Goal: Transaction & Acquisition: Purchase product/service

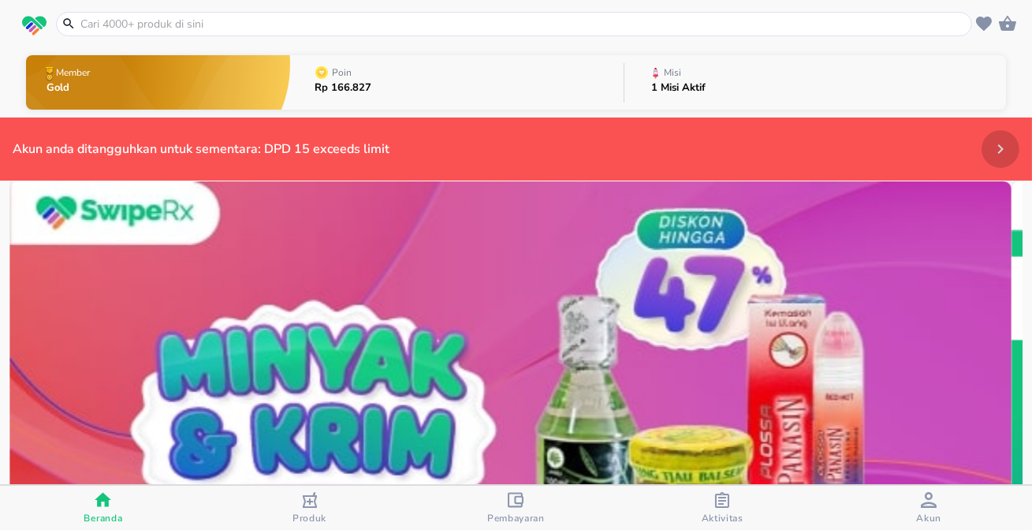
click at [981, 140] on button "Payments" at bounding box center [1000, 149] width 38 height 38
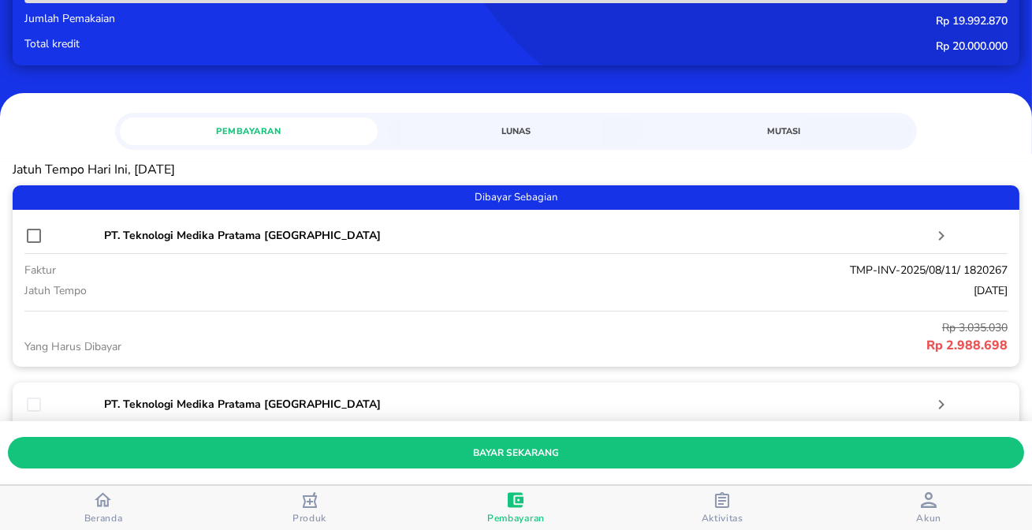
scroll to position [143, 0]
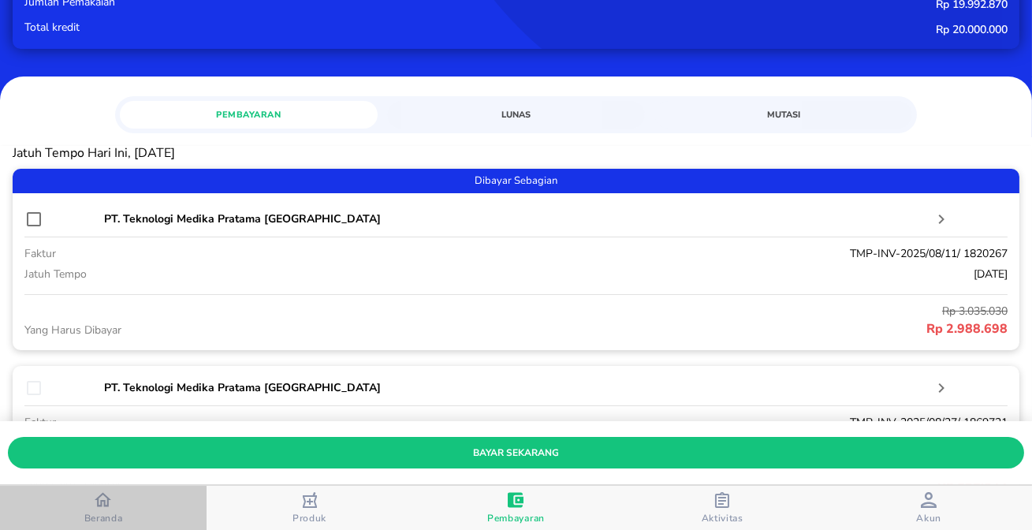
click at [118, 510] on div "Beranda" at bounding box center [103, 507] width 39 height 33
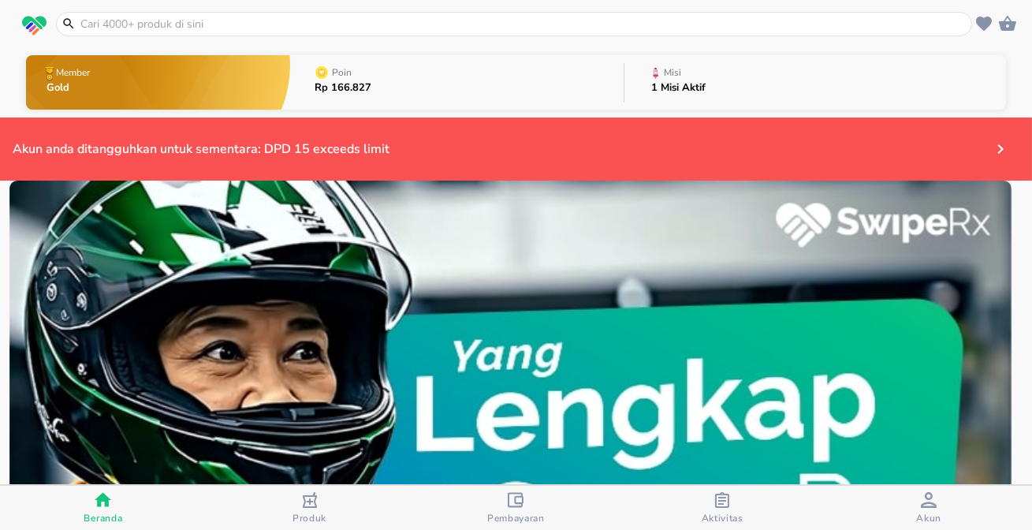
click at [654, 84] on p "1 Misi Aktif" at bounding box center [678, 88] width 54 height 10
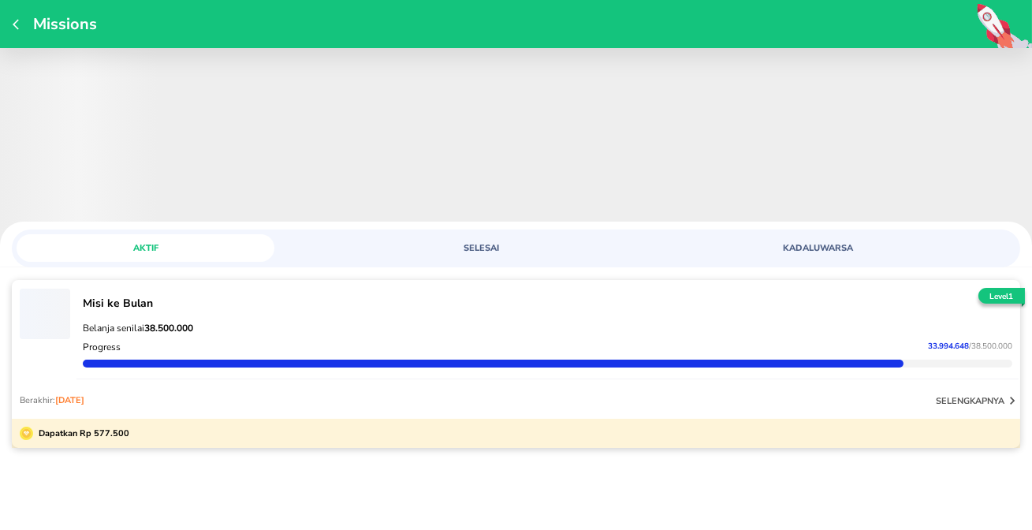
click at [990, 401] on p "selengkapnya" at bounding box center [970, 401] width 69 height 12
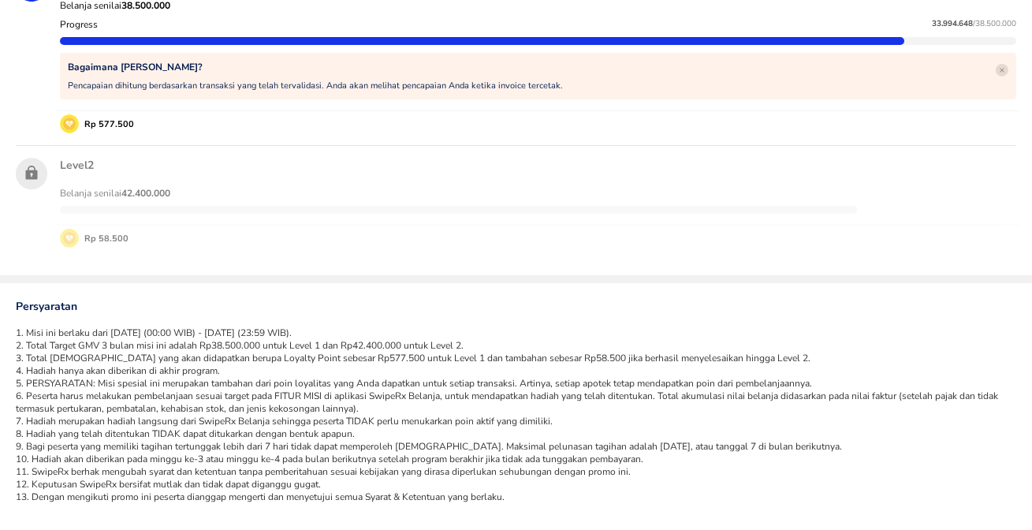
scroll to position [312, 0]
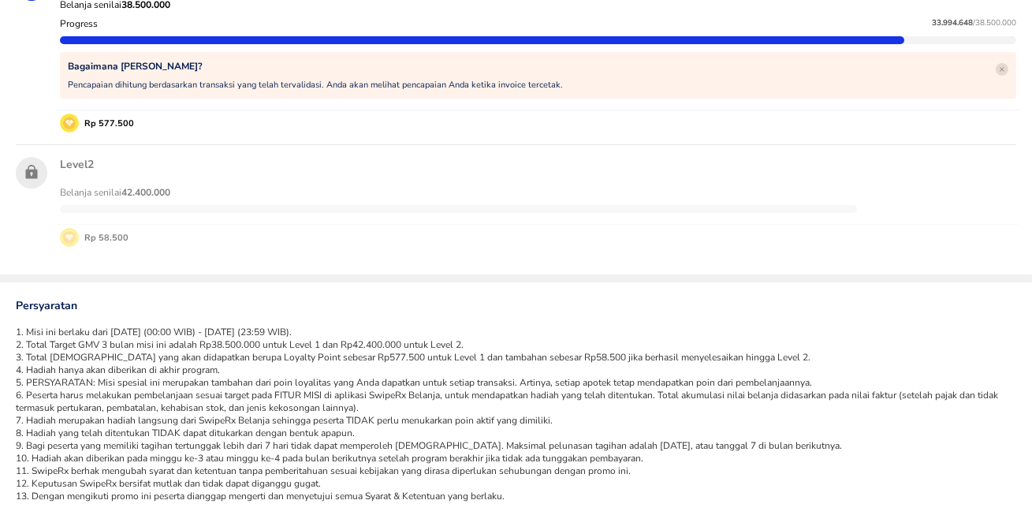
click at [650, 239] on div "Rp 58.500" at bounding box center [538, 237] width 956 height 19
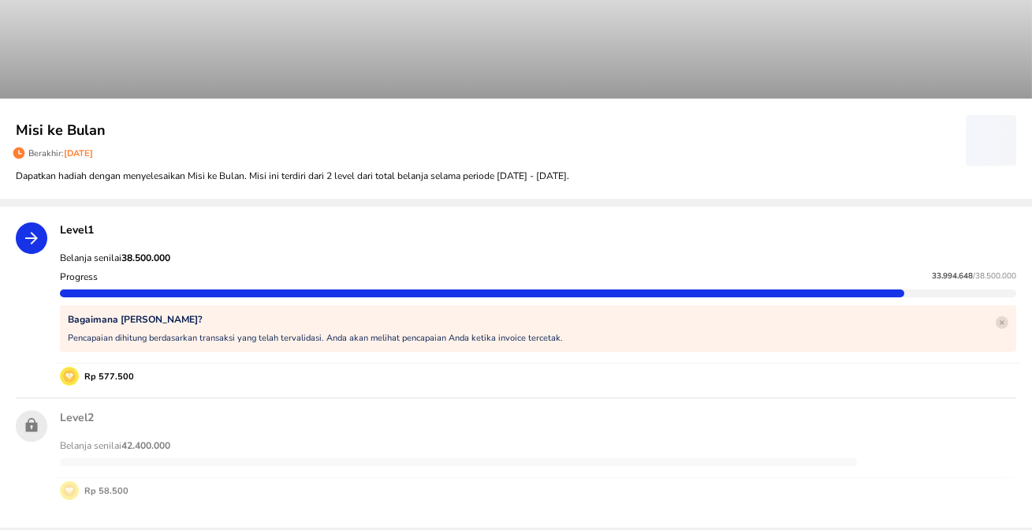
scroll to position [0, 0]
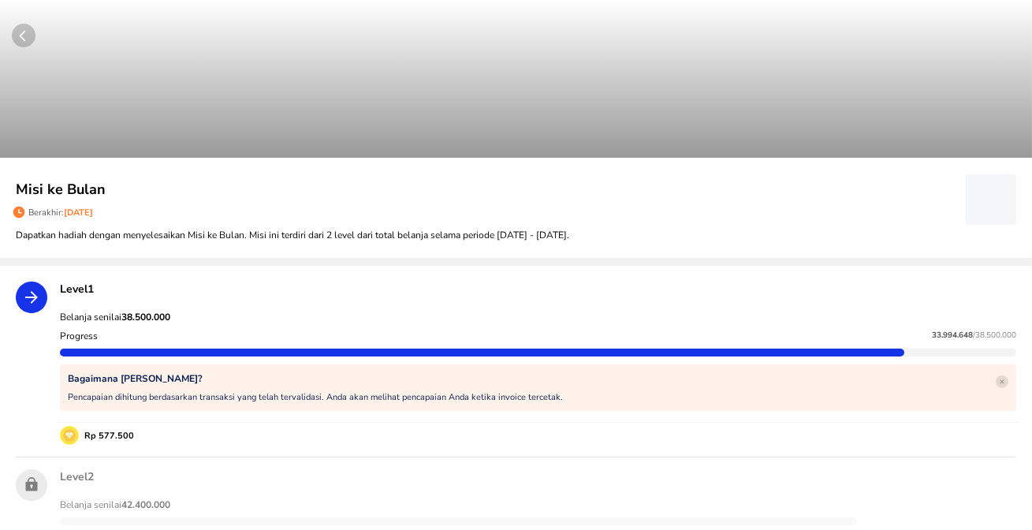
click at [31, 32] on circle "button" at bounding box center [24, 36] width 24 height 24
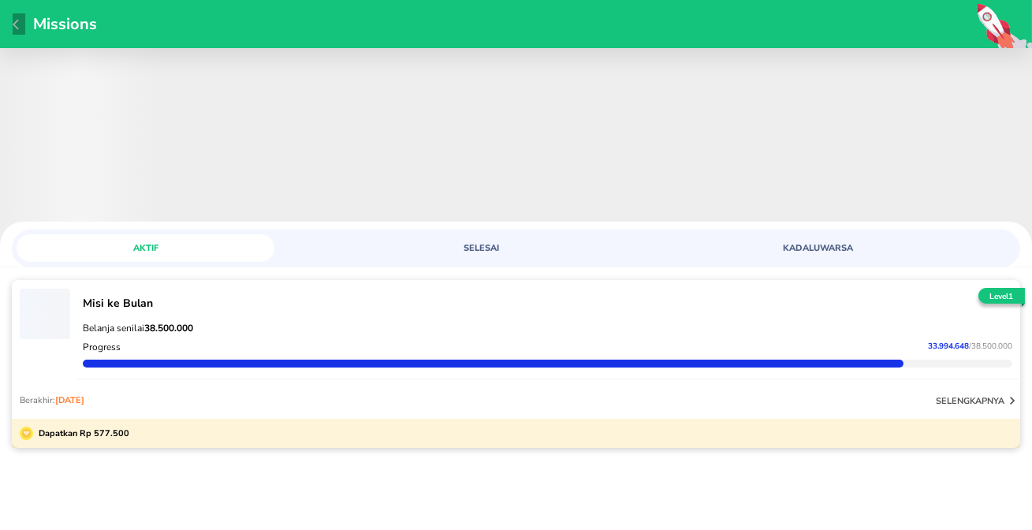
click at [17, 24] on icon "button" at bounding box center [19, 24] width 13 height 13
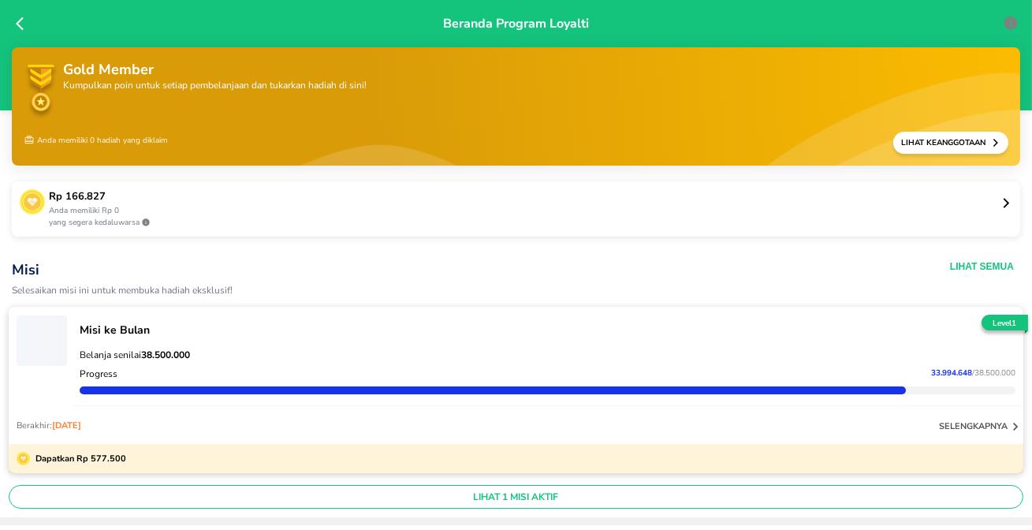
click at [17, 26] on icon at bounding box center [24, 24] width 16 height 16
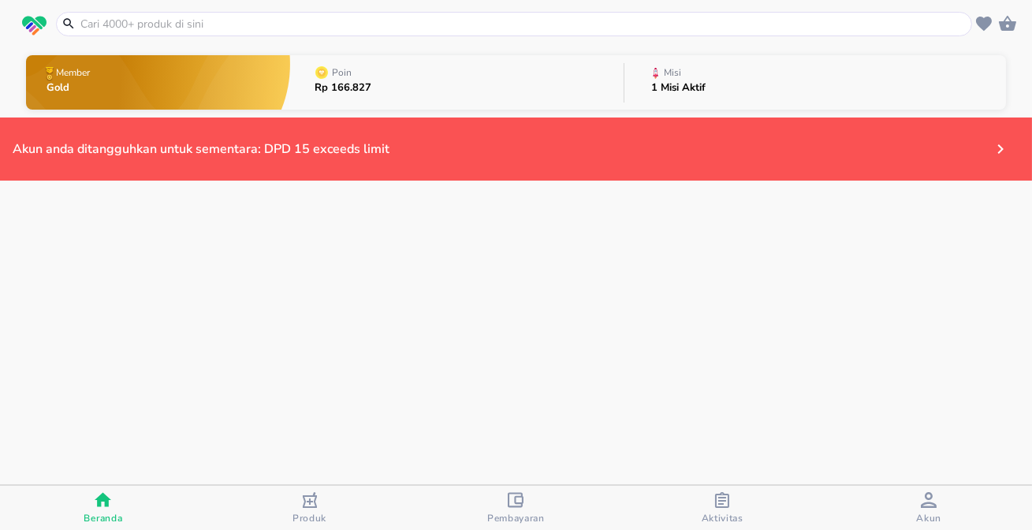
click at [662, 71] on div "Misi" at bounding box center [672, 73] width 24 height 16
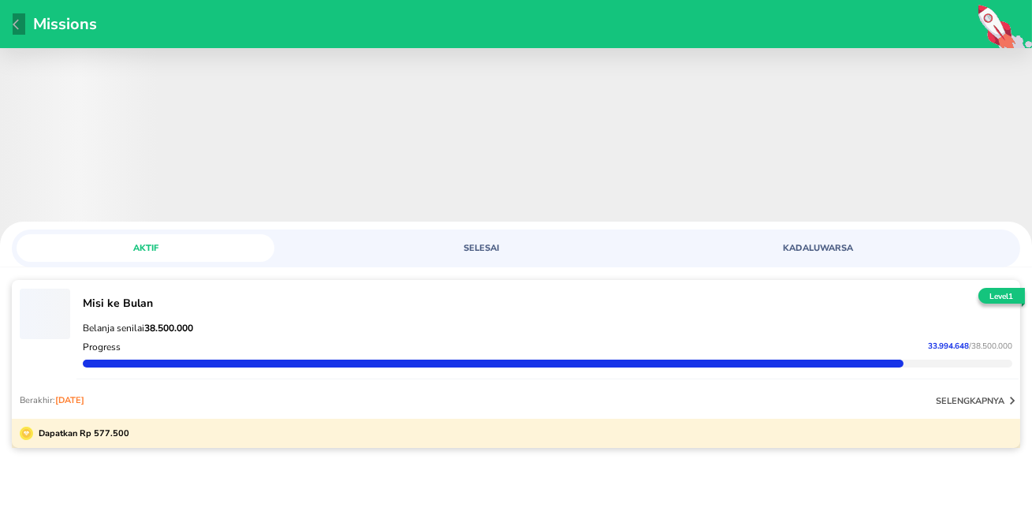
click at [17, 23] on icon "button" at bounding box center [19, 24] width 13 height 13
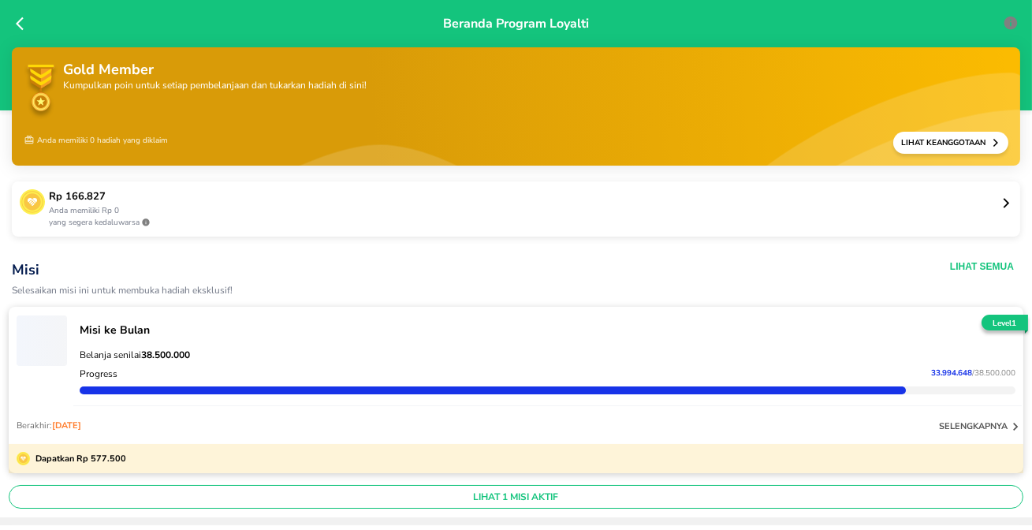
click at [23, 24] on icon at bounding box center [24, 24] width 16 height 16
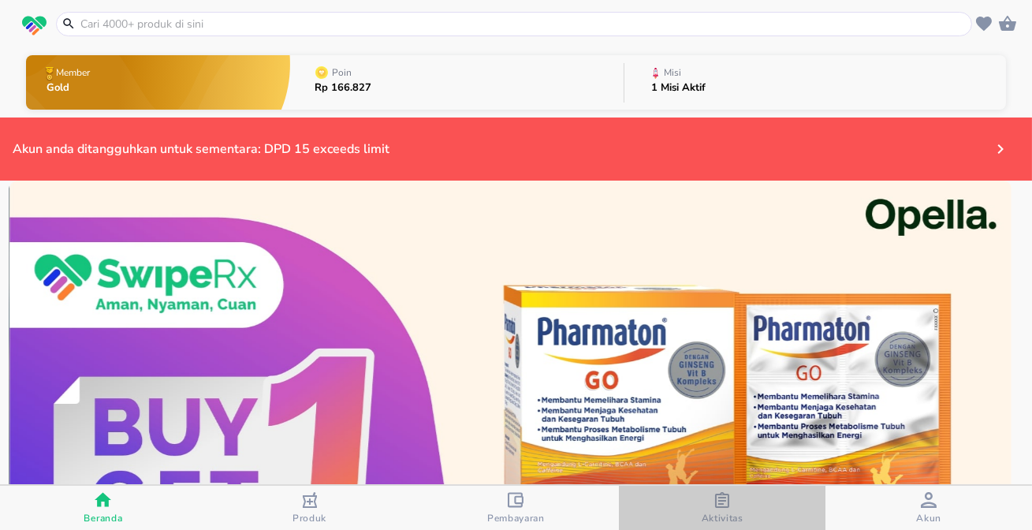
click at [740, 504] on div "Aktivitas" at bounding box center [722, 508] width 42 height 32
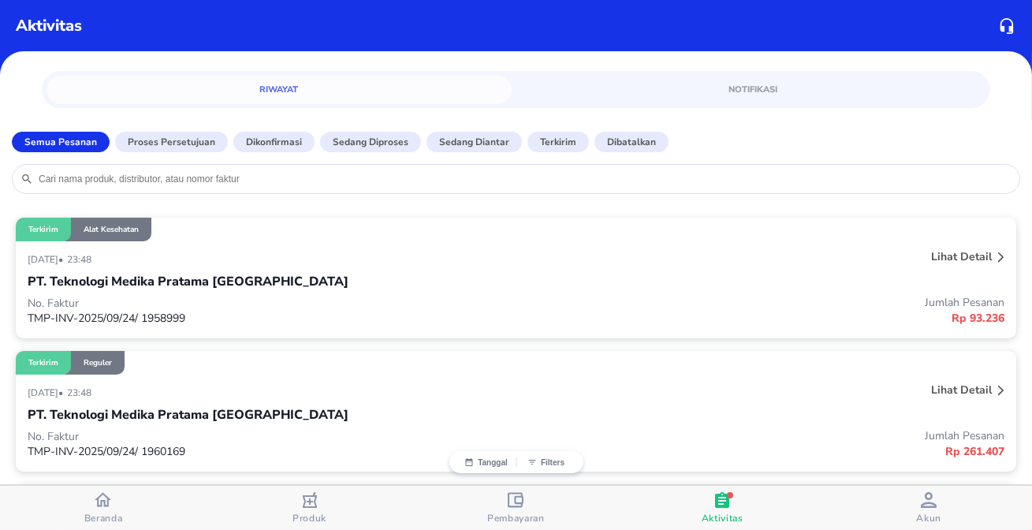
click at [105, 509] on div "button" at bounding box center [103, 501] width 17 height 20
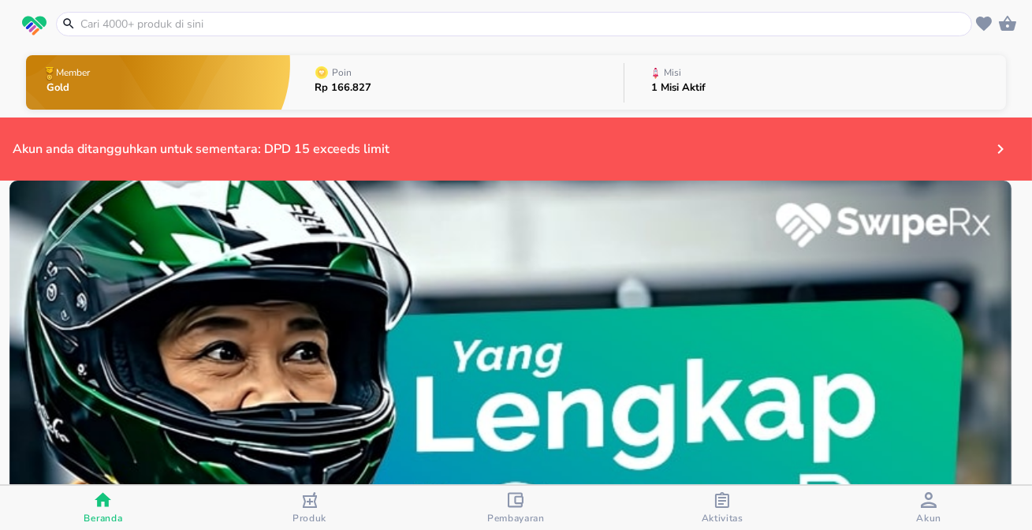
click at [259, 27] on input "text" at bounding box center [523, 24] width 889 height 17
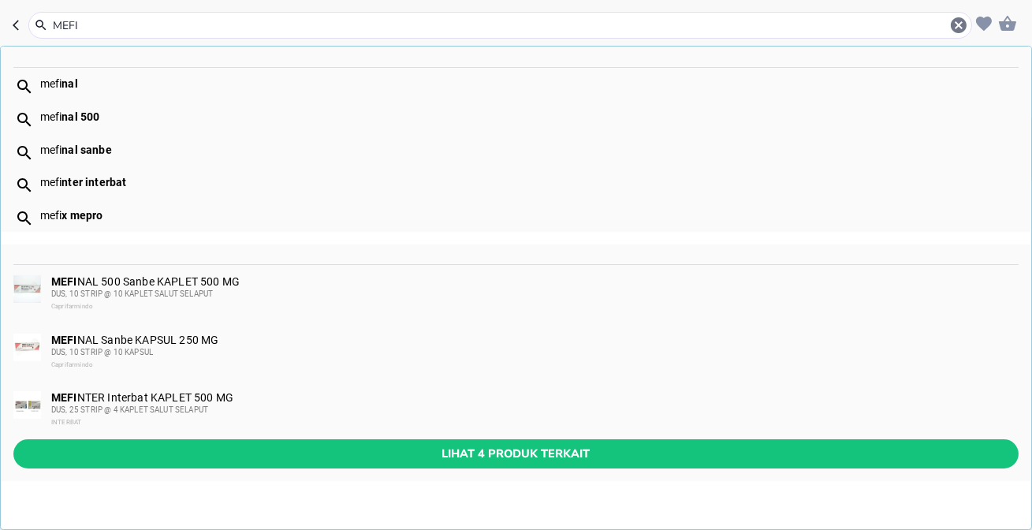
type input "MEFI"
click at [65, 83] on b "nal" at bounding box center [69, 83] width 16 height 13
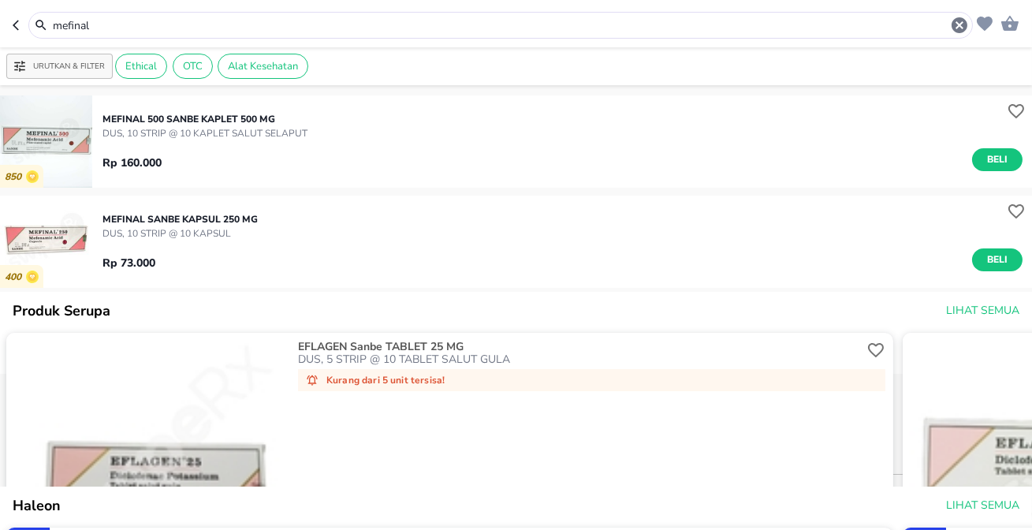
click at [984, 153] on span "Beli" at bounding box center [997, 159] width 27 height 17
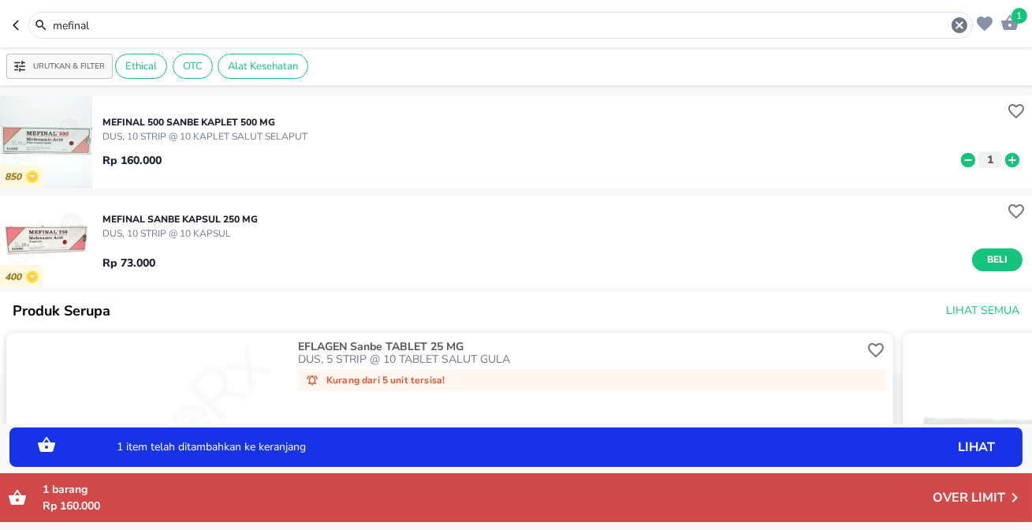
click at [19, 24] on icon "button" at bounding box center [19, 25] width 13 height 13
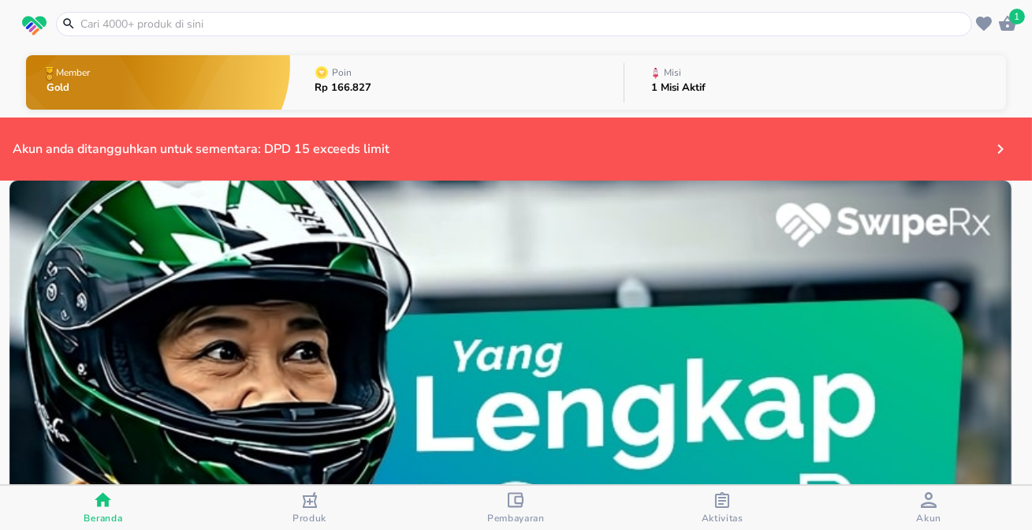
click at [148, 24] on input "text" at bounding box center [523, 24] width 889 height 17
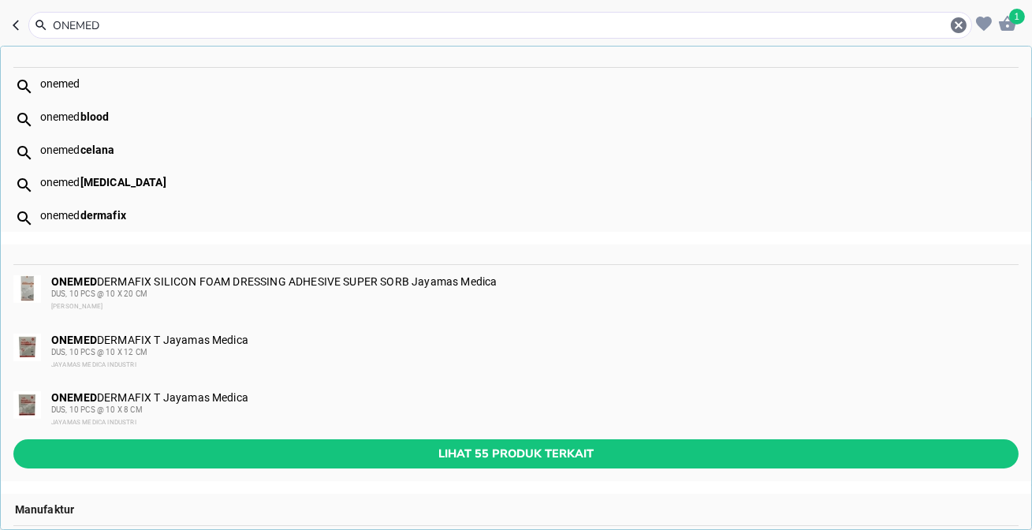
type input "ONEMED"
click at [60, 84] on div "onemed" at bounding box center [528, 83] width 977 height 13
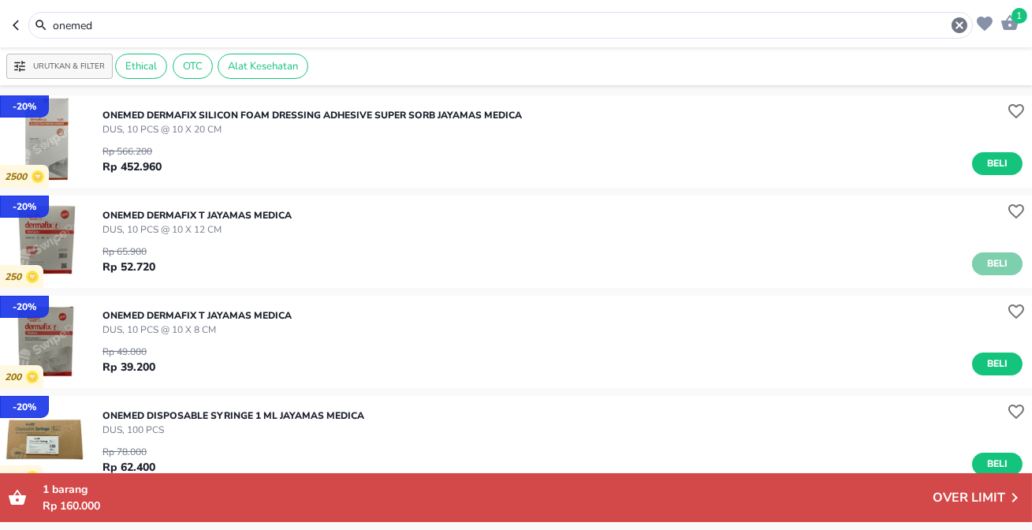
click at [1004, 266] on button "Beli" at bounding box center [997, 263] width 50 height 23
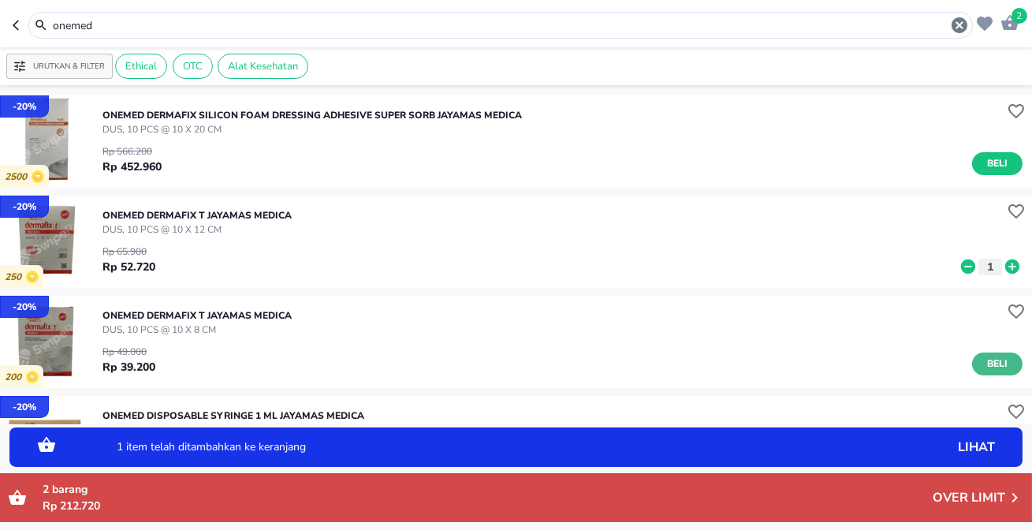
click at [984, 362] on span "Beli" at bounding box center [997, 363] width 27 height 17
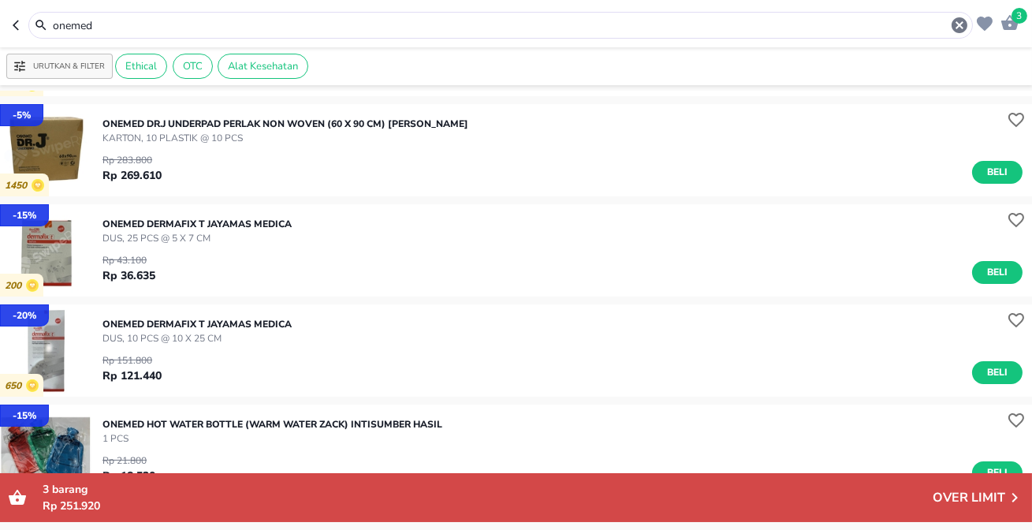
scroll to position [716, 0]
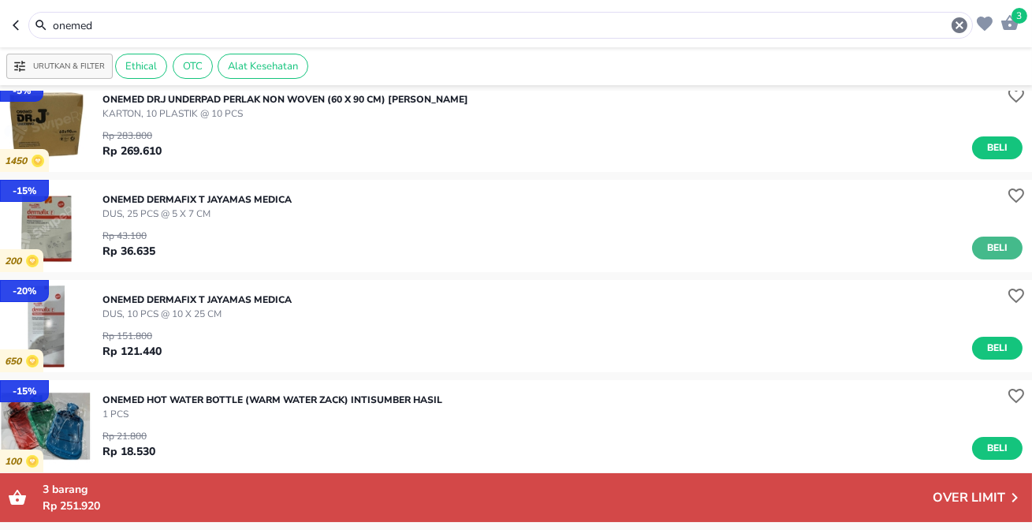
click at [984, 244] on span "Beli" at bounding box center [997, 248] width 27 height 17
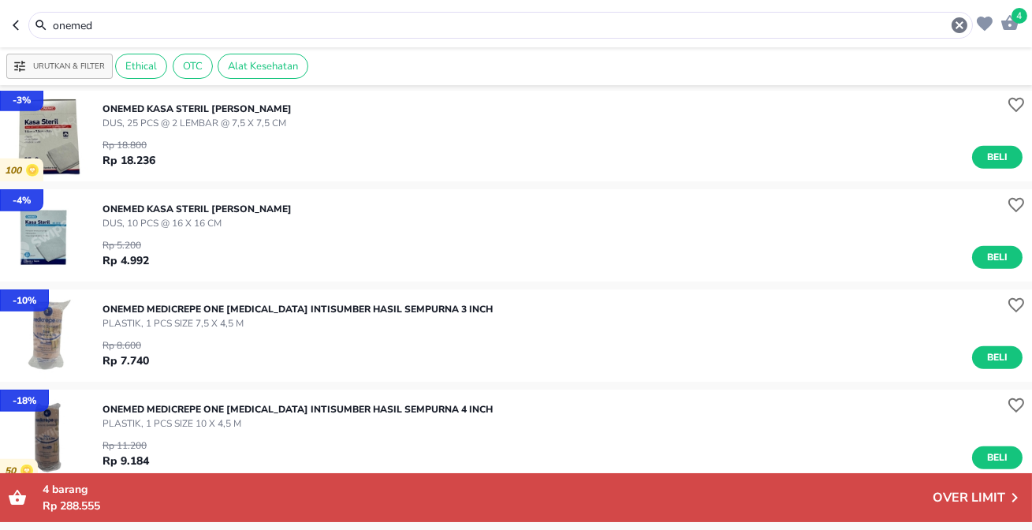
scroll to position [1719, 0]
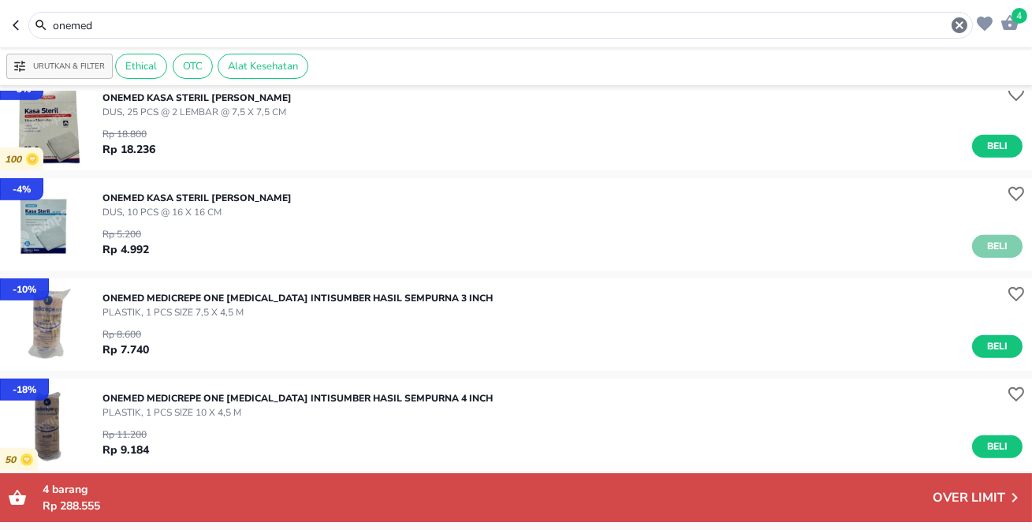
click at [1008, 248] on button "Beli" at bounding box center [997, 246] width 50 height 23
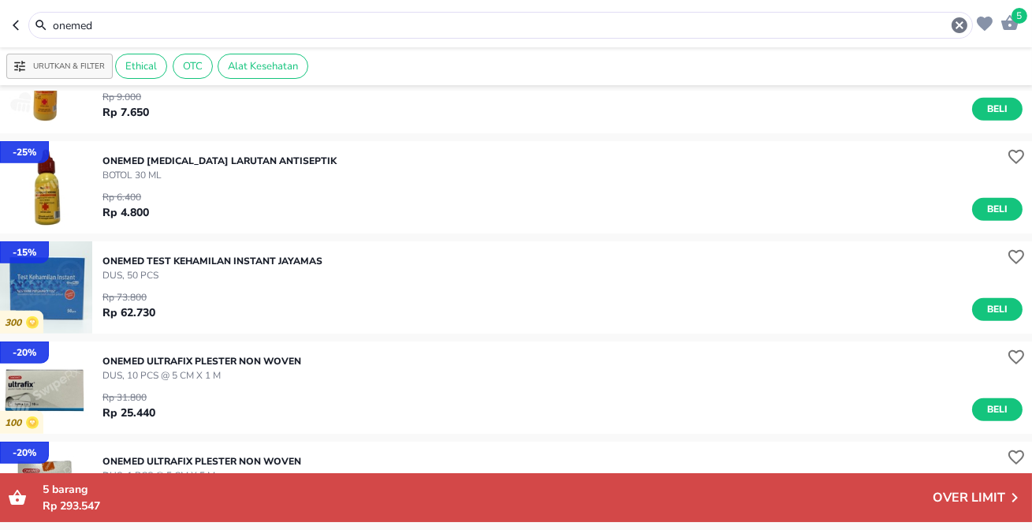
scroll to position [2866, 0]
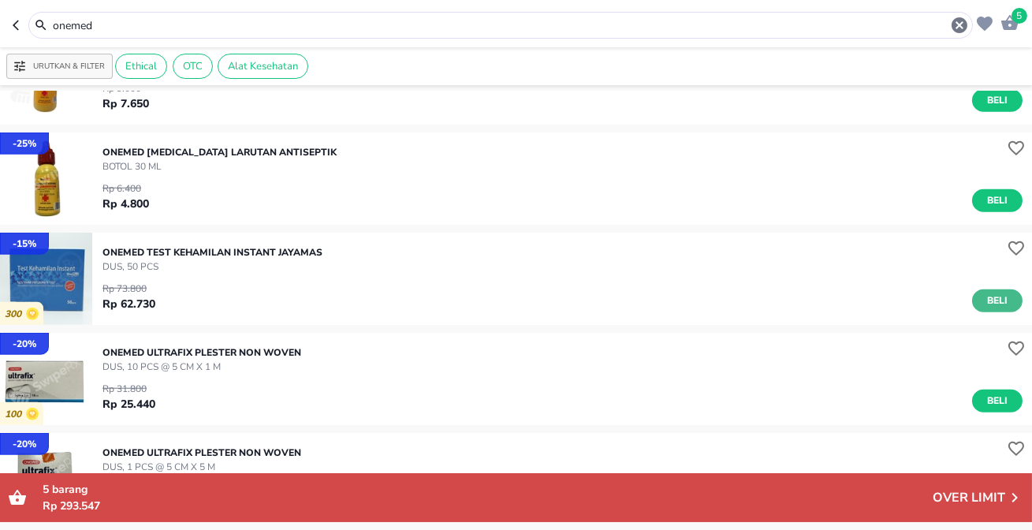
click at [984, 299] on span "Beli" at bounding box center [997, 300] width 27 height 17
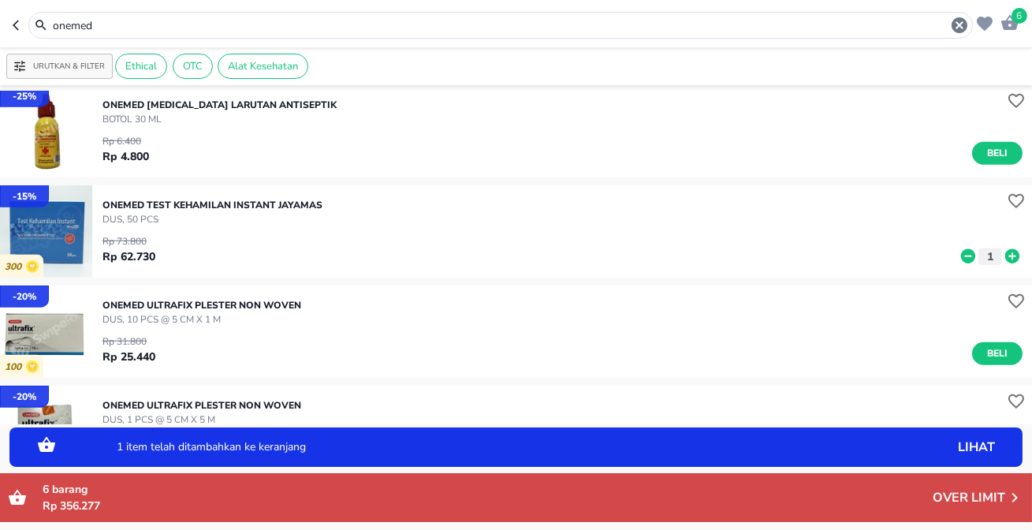
scroll to position [3009, 0]
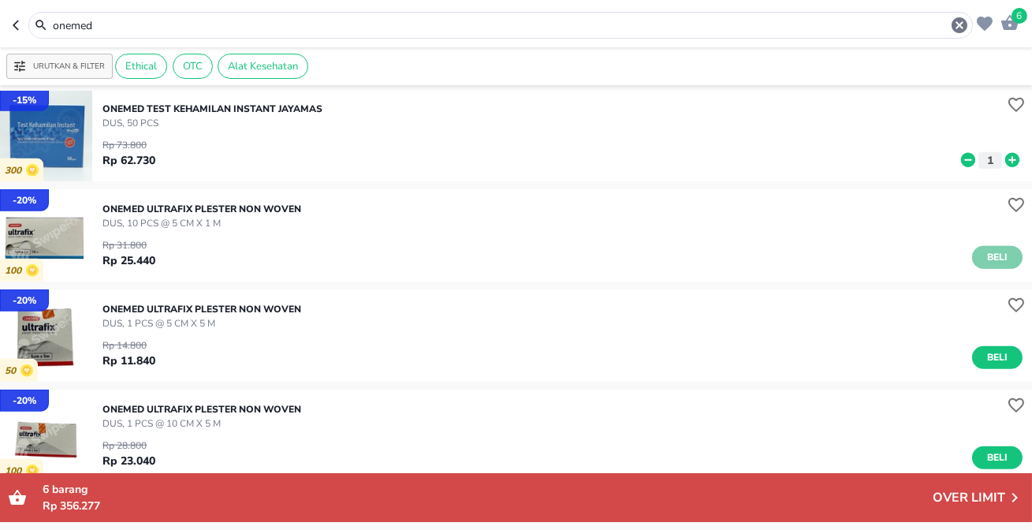
click at [996, 260] on span "Beli" at bounding box center [997, 257] width 27 height 17
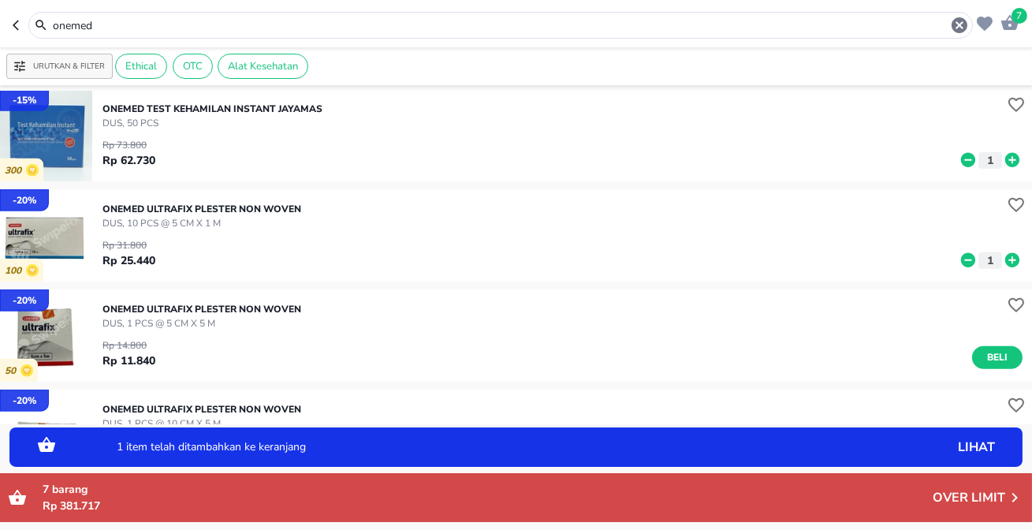
scroll to position [3081, 0]
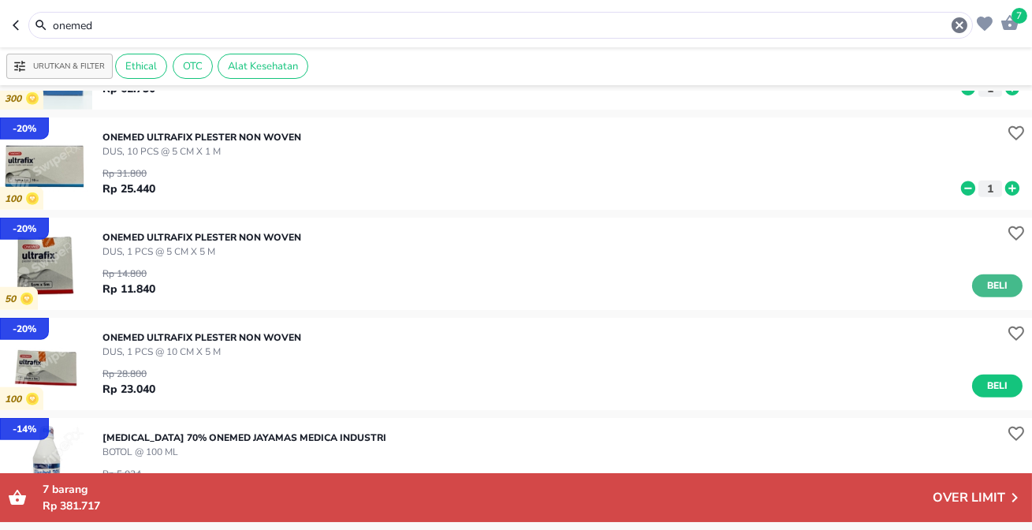
click at [1001, 277] on button "Beli" at bounding box center [997, 285] width 50 height 23
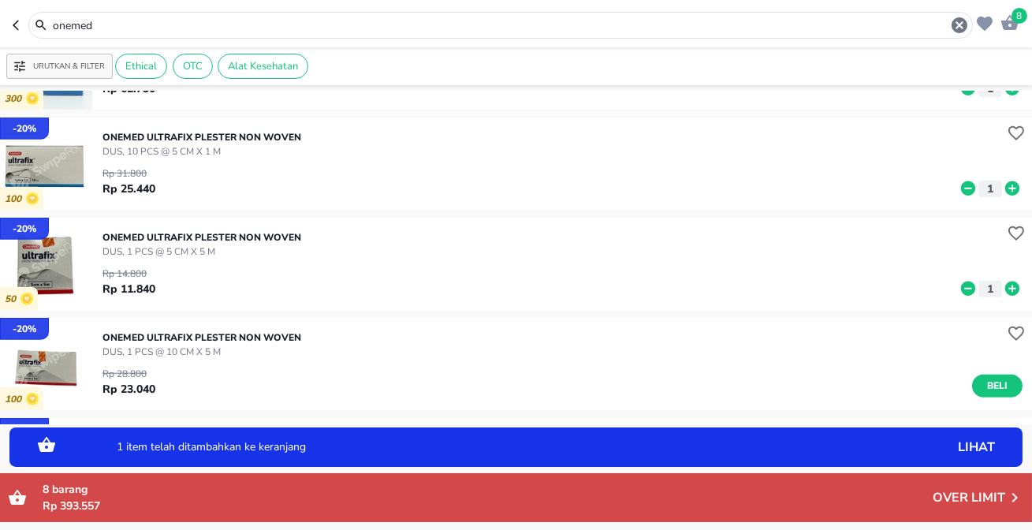
scroll to position [3153, 0]
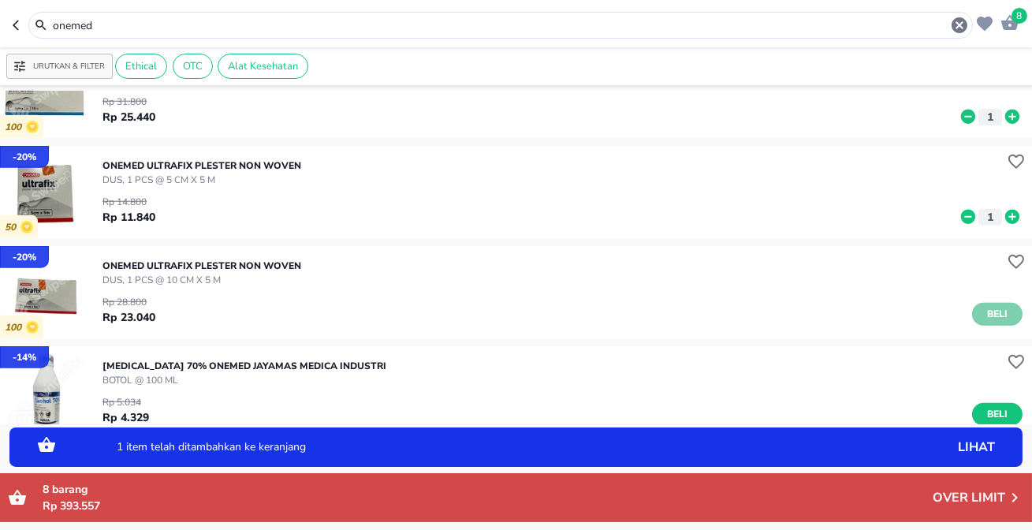
click at [992, 315] on span "Beli" at bounding box center [997, 314] width 27 height 17
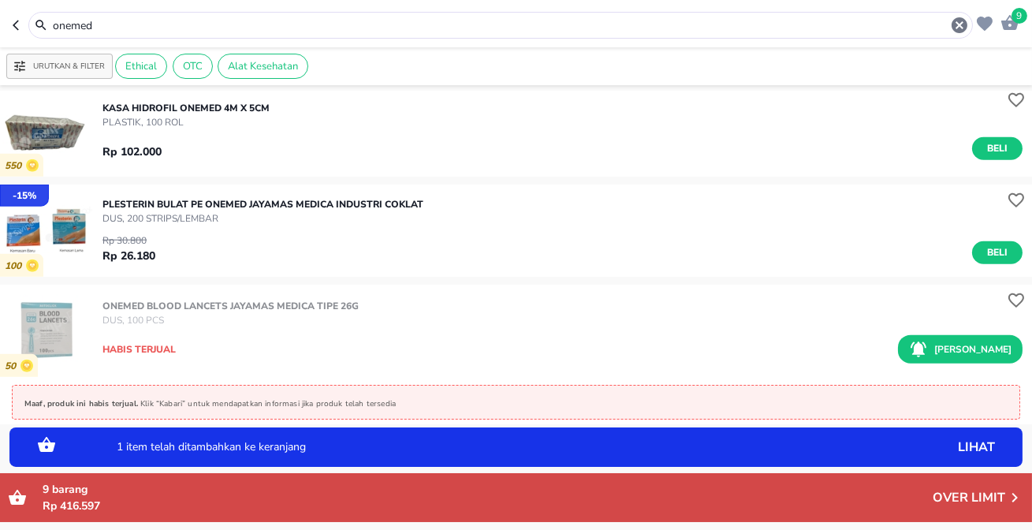
scroll to position [3510, 0]
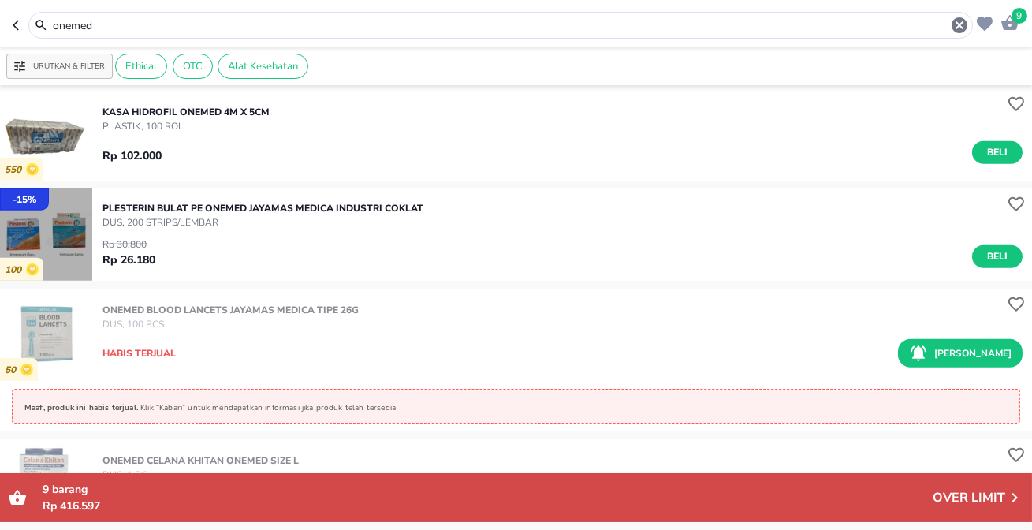
click at [57, 226] on img "button" at bounding box center [46, 234] width 92 height 92
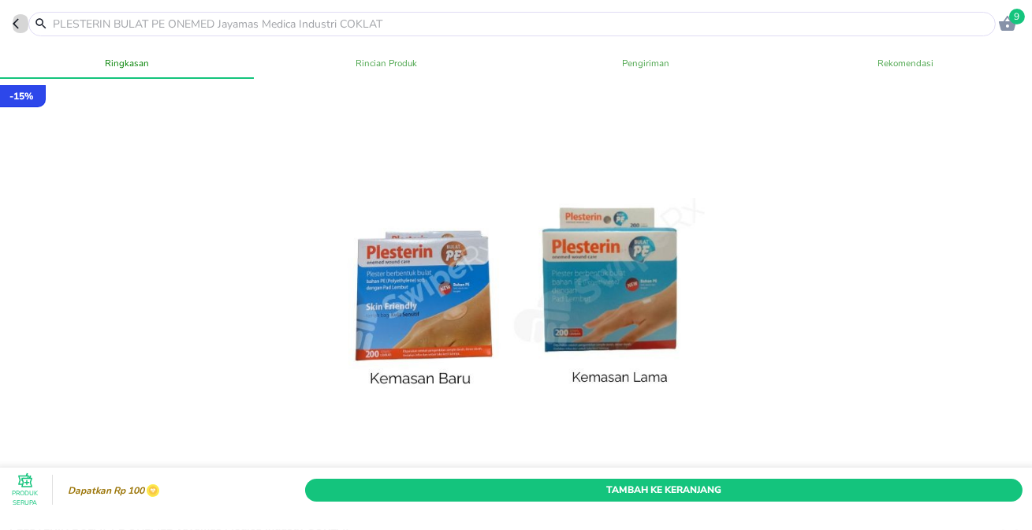
click at [15, 22] on icon "button" at bounding box center [16, 24] width 6 height 10
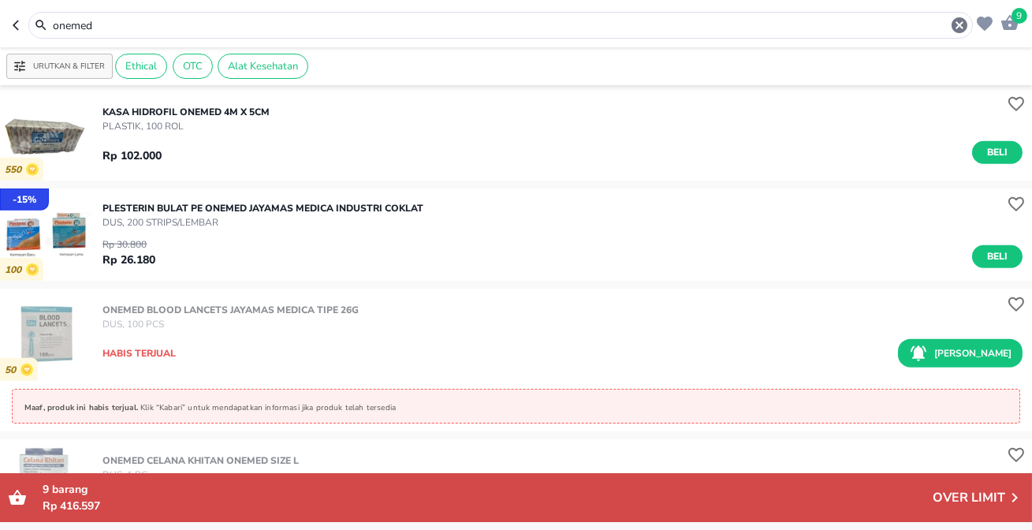
click at [963, 246] on div "Rp 30.800 Rp 26.180 Beli" at bounding box center [562, 248] width 920 height 39
click at [985, 255] on span "Beli" at bounding box center [997, 256] width 27 height 17
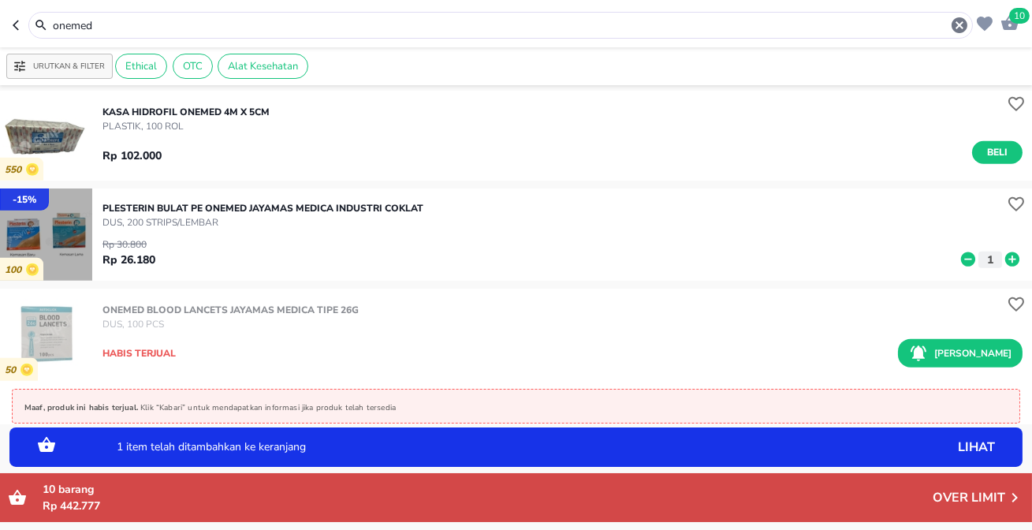
click at [57, 236] on img "button" at bounding box center [46, 234] width 92 height 92
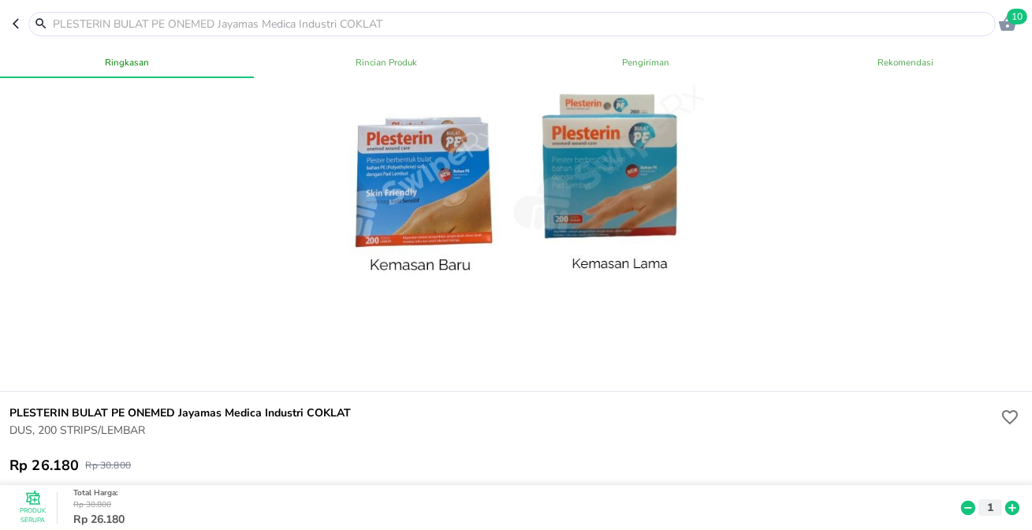
scroll to position [143, 0]
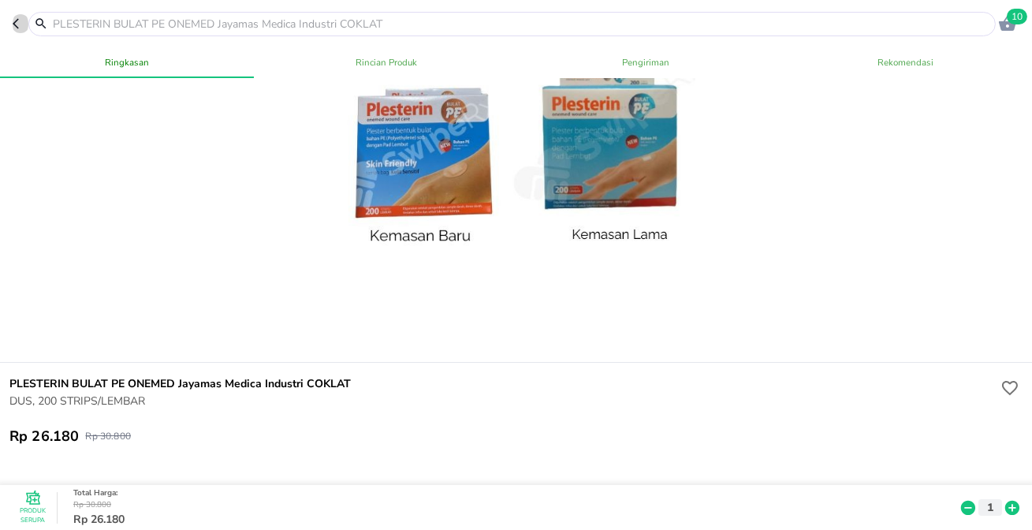
click at [17, 24] on icon "button" at bounding box center [19, 23] width 13 height 13
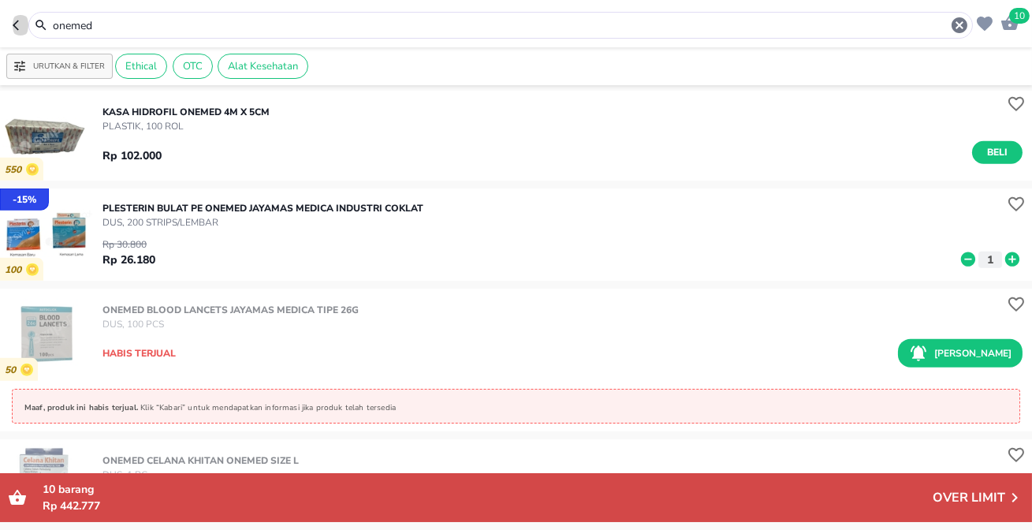
click at [14, 28] on icon "button" at bounding box center [19, 25] width 13 height 13
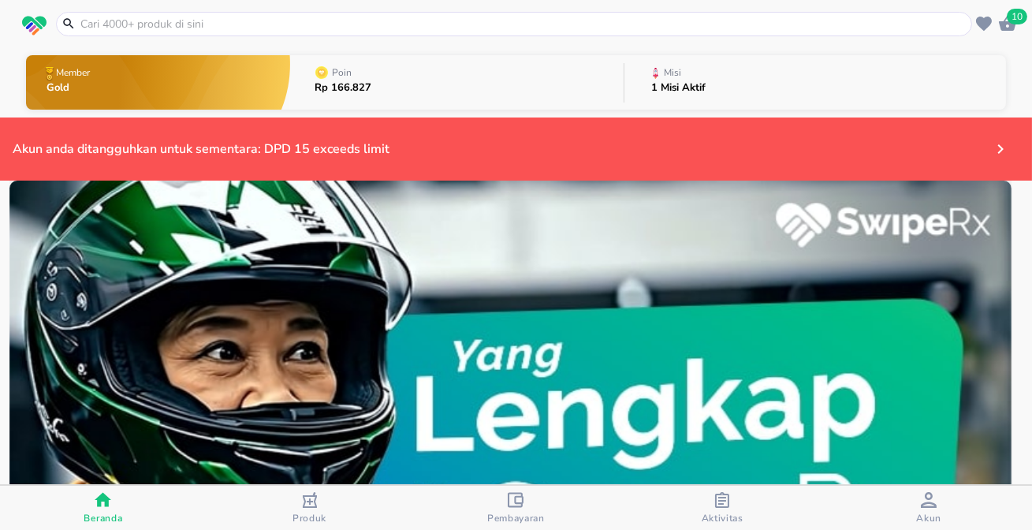
click at [135, 32] on input "text" at bounding box center [523, 24] width 889 height 17
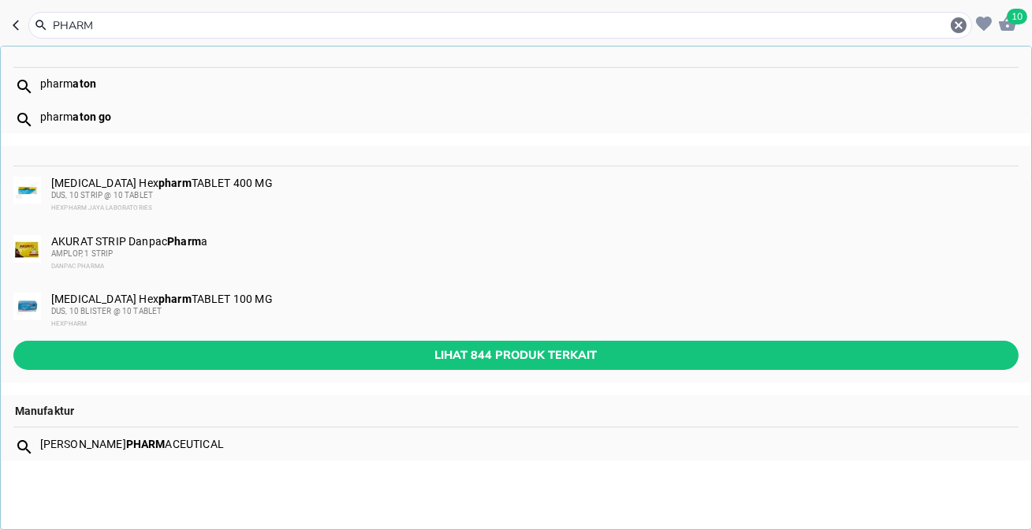
type input "PHARM"
click at [73, 79] on b "aton" at bounding box center [85, 83] width 24 height 13
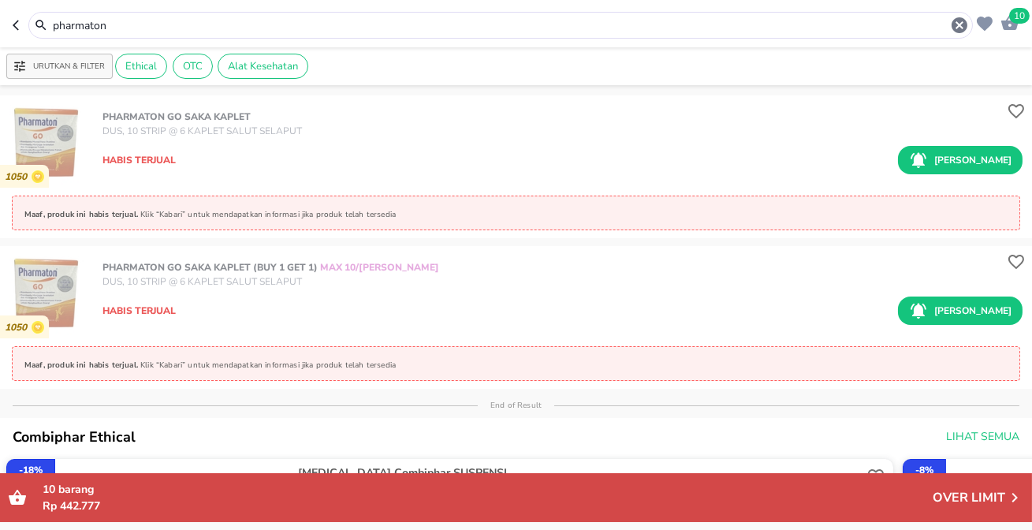
click at [16, 27] on icon "button" at bounding box center [16, 25] width 6 height 10
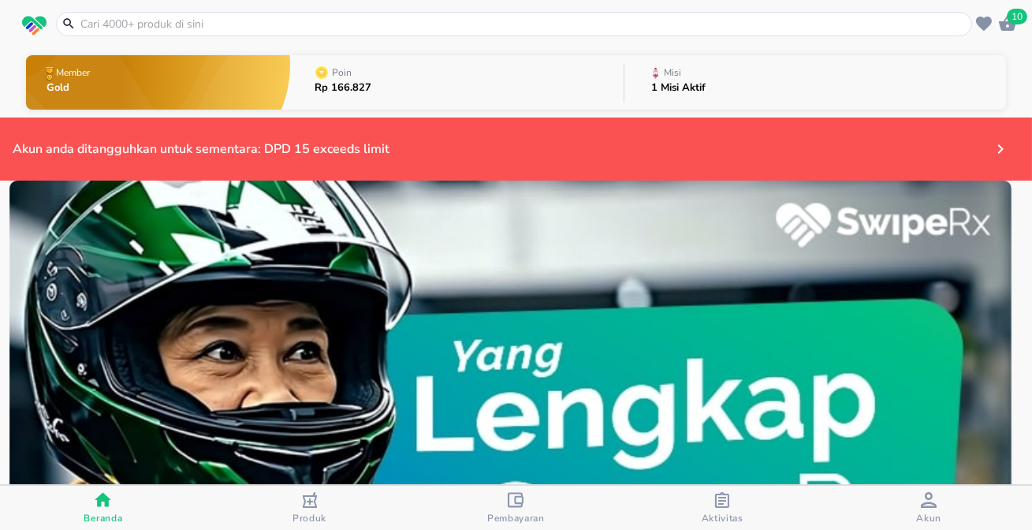
click at [271, 18] on input "text" at bounding box center [523, 24] width 889 height 17
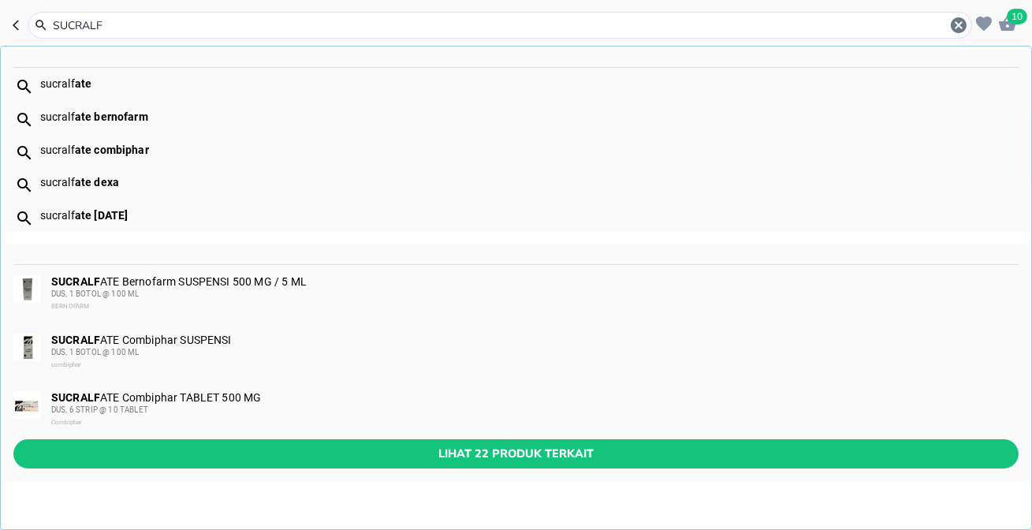
type input "SUCRALF"
click at [79, 82] on b "ate" at bounding box center [83, 83] width 17 height 13
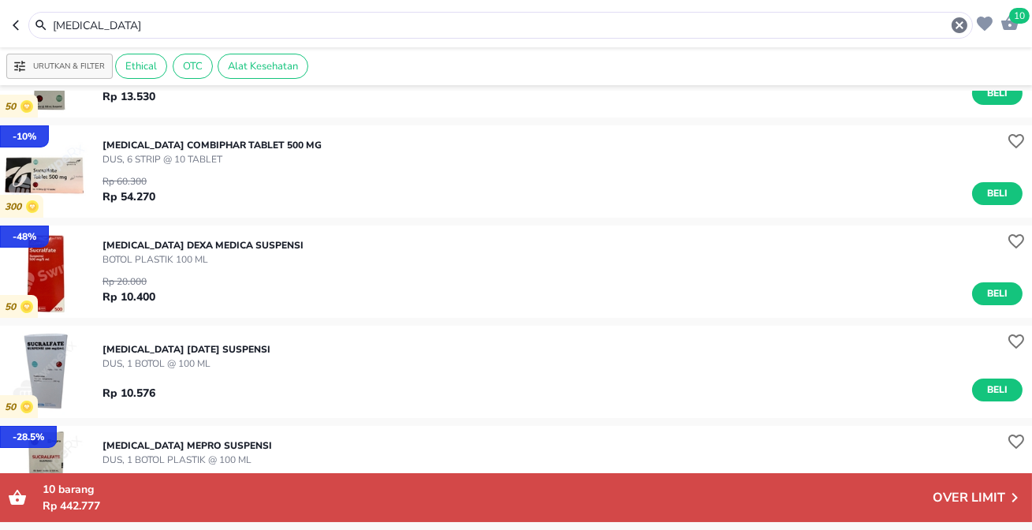
scroll to position [214, 0]
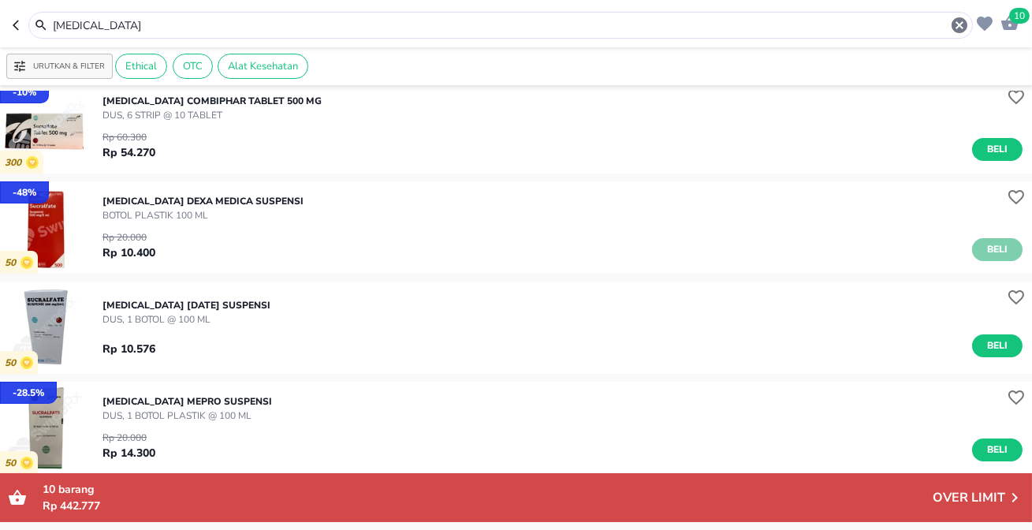
click at [988, 247] on span "Beli" at bounding box center [997, 249] width 27 height 17
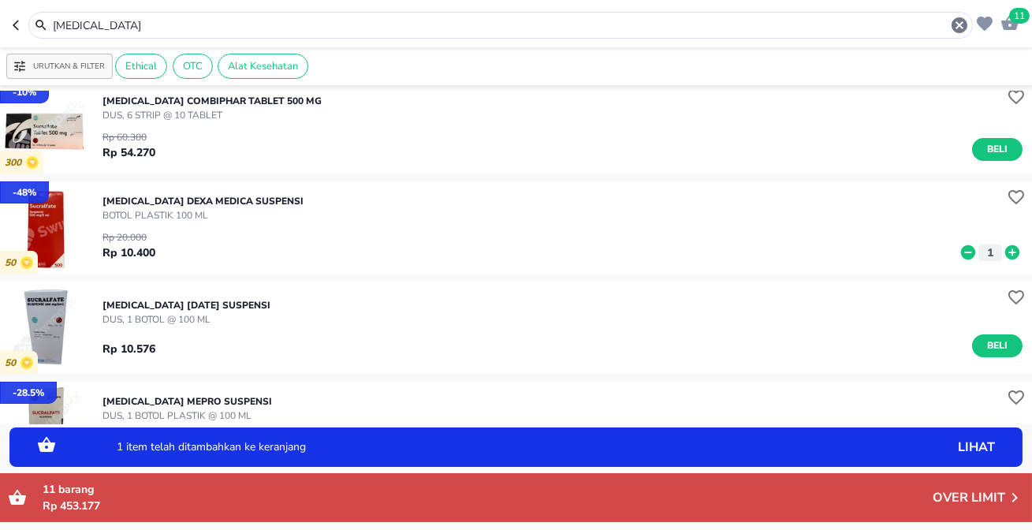
click at [22, 24] on icon "button" at bounding box center [19, 25] width 13 height 13
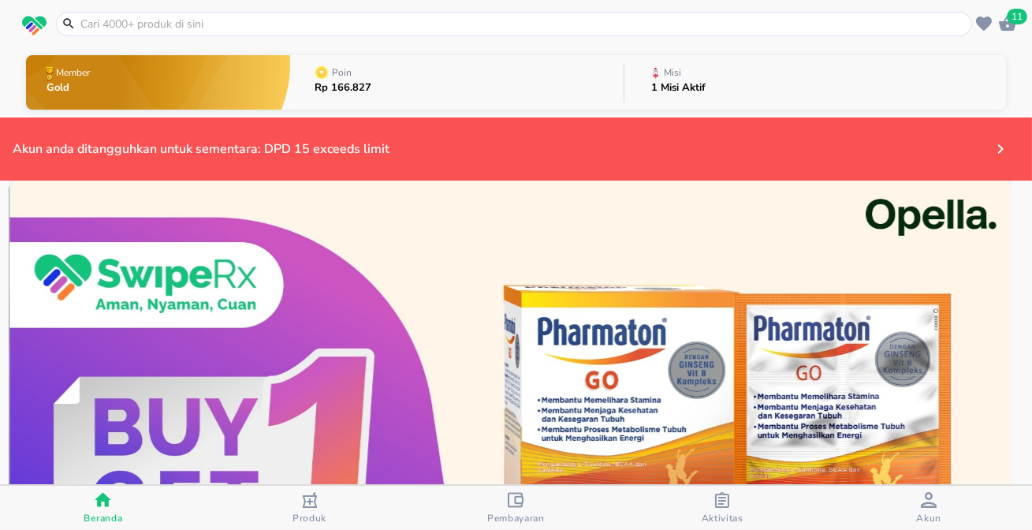
click at [128, 31] on input "text" at bounding box center [523, 24] width 889 height 17
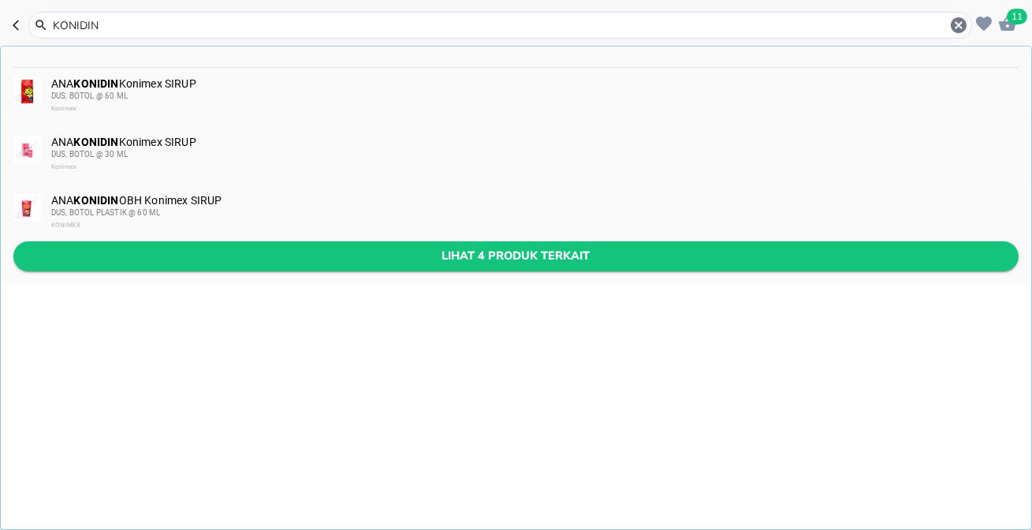
type input "KONIDIN"
click at [468, 255] on span "Lihat 4 produk terkait" at bounding box center [516, 256] width 980 height 20
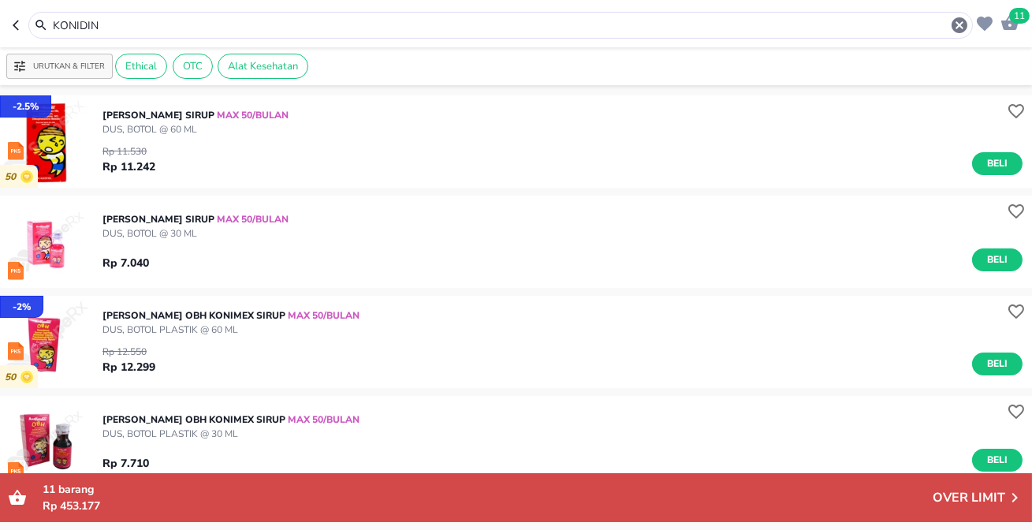
click at [20, 23] on icon "button" at bounding box center [19, 25] width 13 height 13
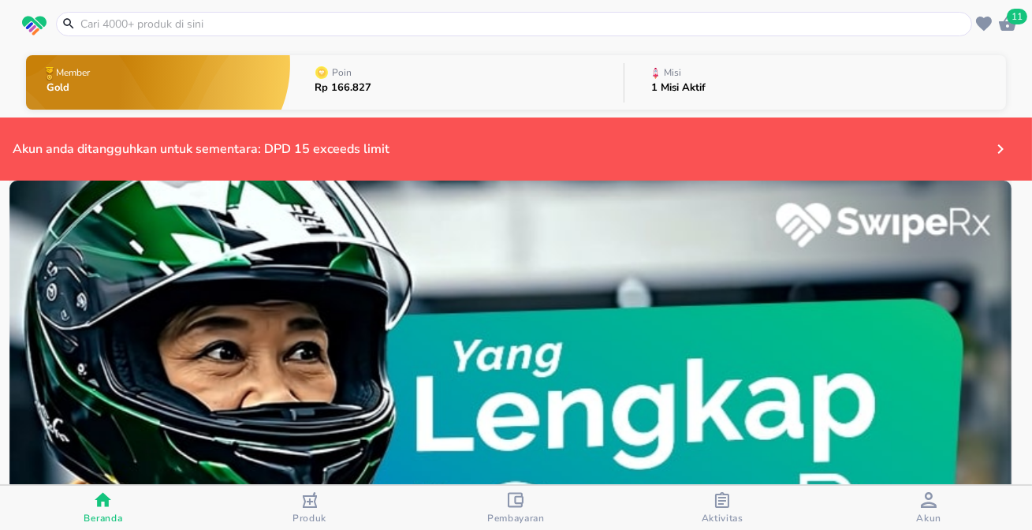
click at [128, 25] on input "text" at bounding box center [523, 24] width 889 height 17
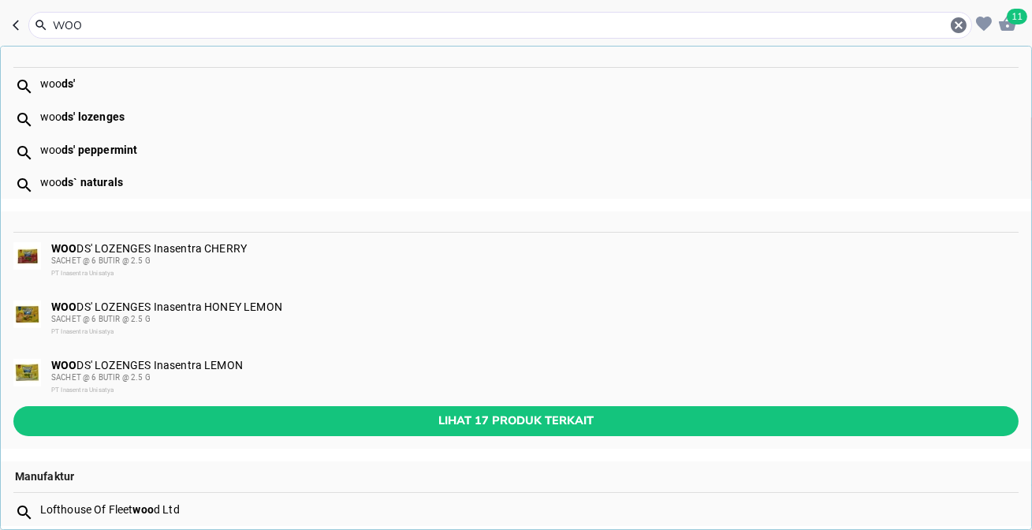
type input "WOO"
click at [68, 82] on b "ds'" at bounding box center [67, 83] width 13 height 13
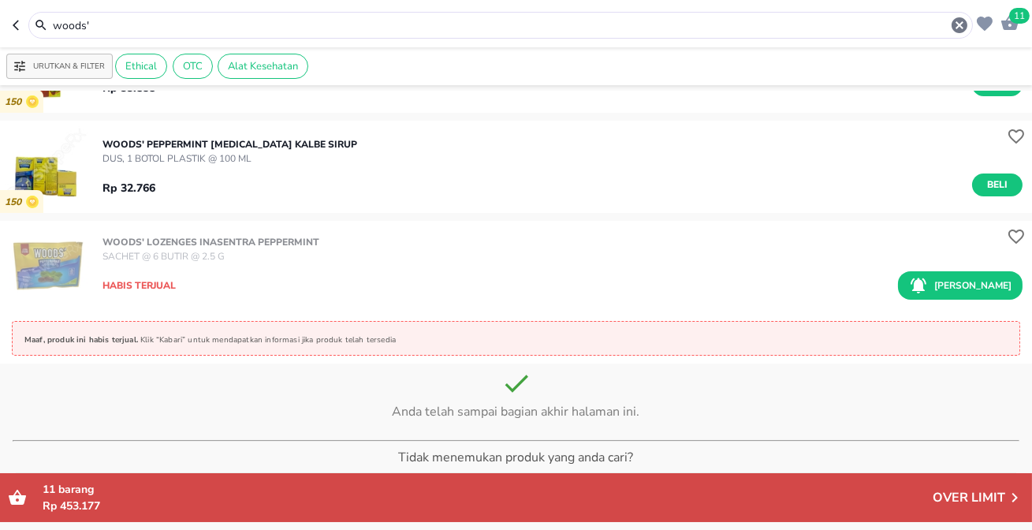
scroll to position [788, 0]
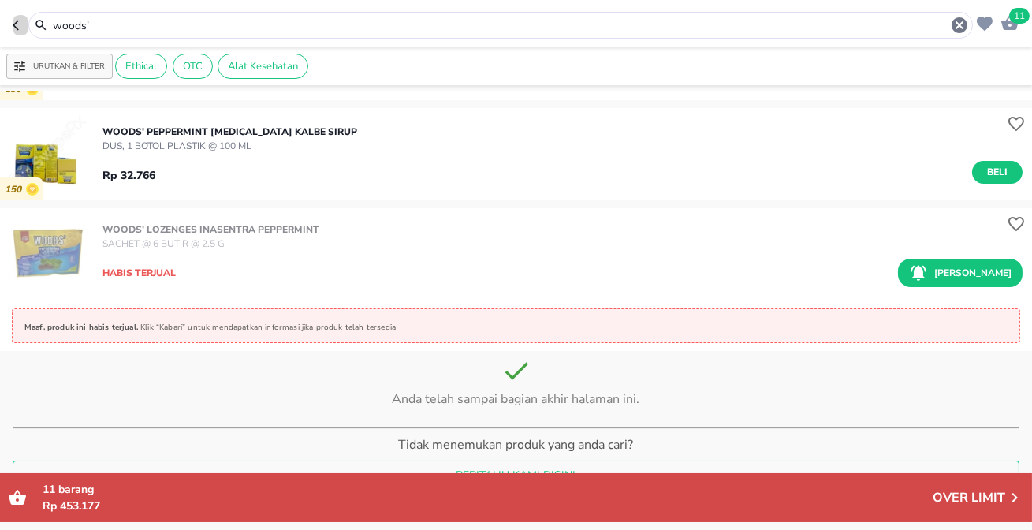
click at [18, 25] on icon "button" at bounding box center [19, 25] width 13 height 13
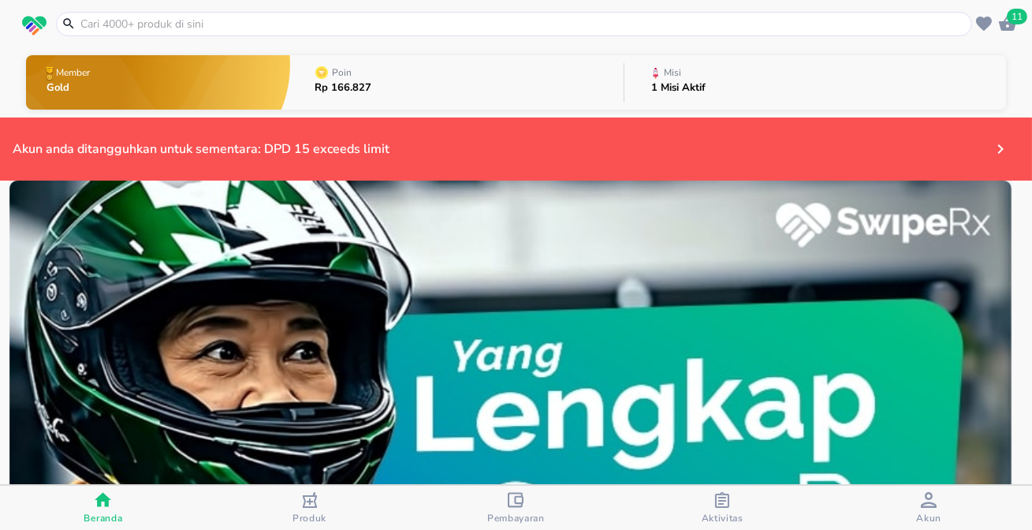
click at [171, 20] on input "text" at bounding box center [523, 24] width 889 height 17
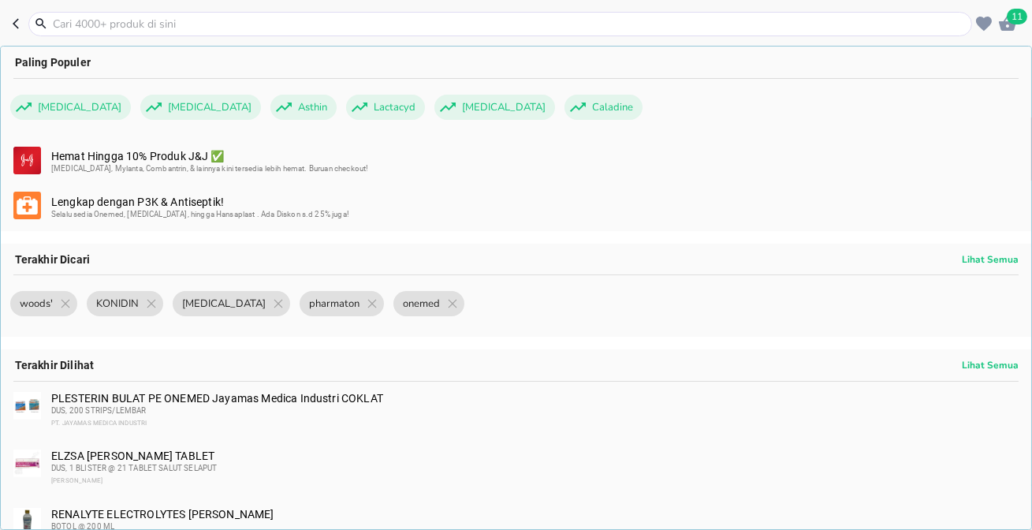
click at [19, 27] on icon "button" at bounding box center [19, 23] width 13 height 13
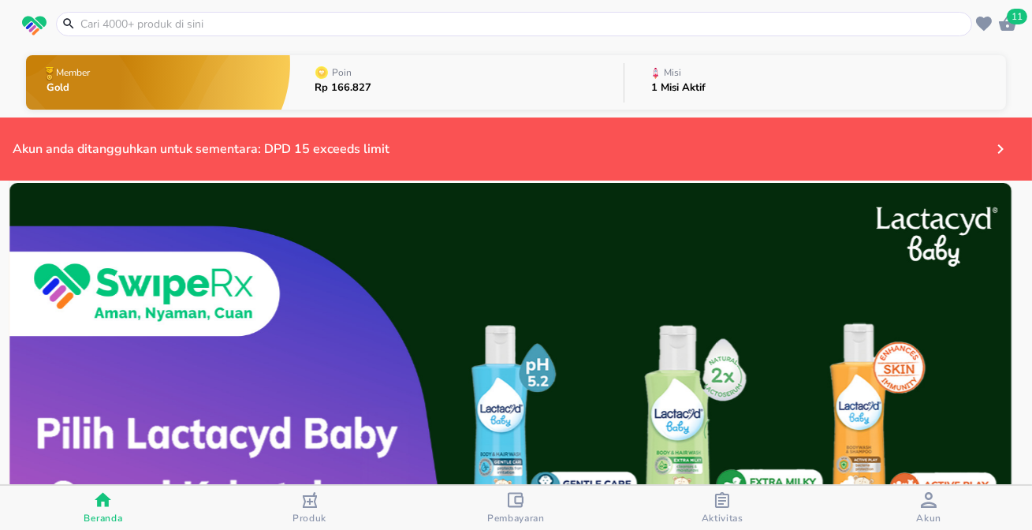
click at [136, 19] on input "text" at bounding box center [523, 24] width 889 height 17
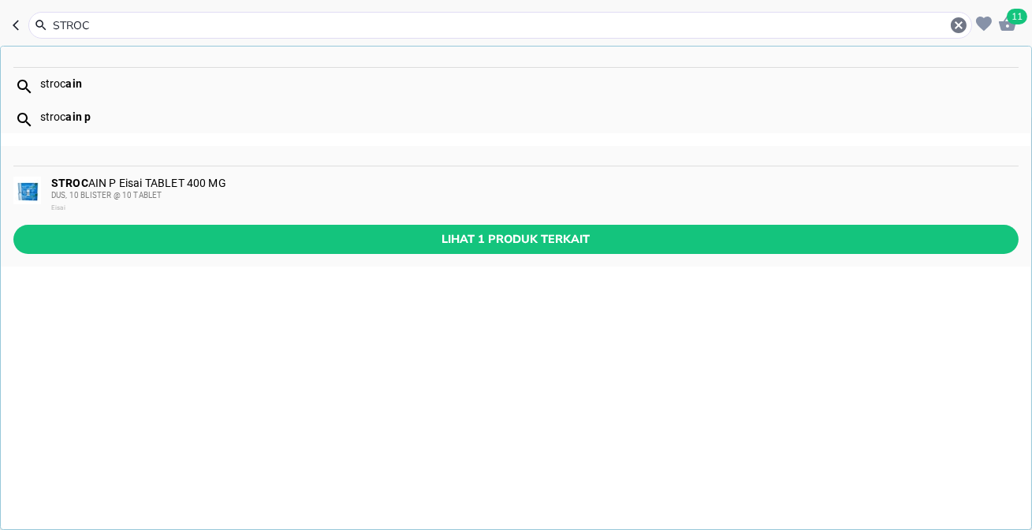
type input "STROC"
click at [86, 187] on b "STROC" at bounding box center [69, 183] width 37 height 13
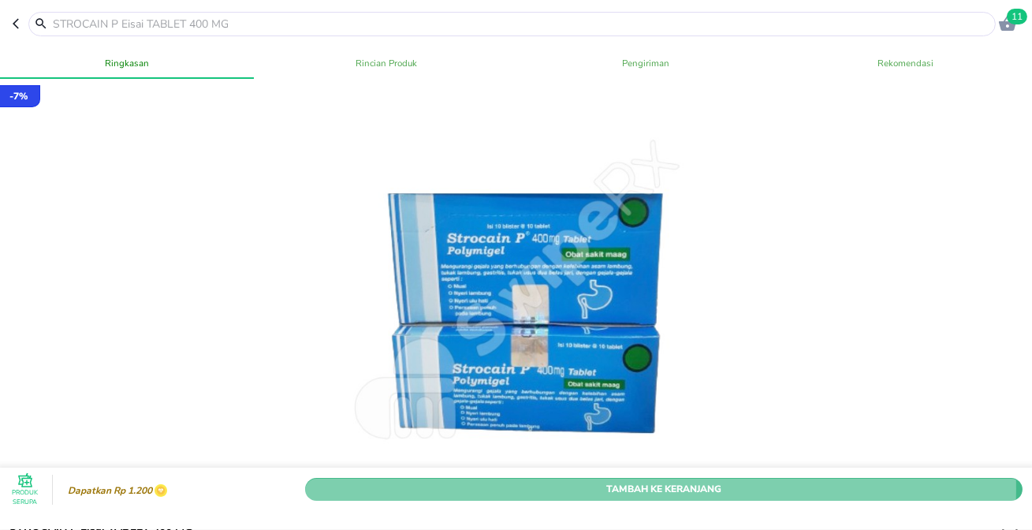
click at [650, 482] on span "Tambah Ke Keranjang" at bounding box center [664, 490] width 694 height 17
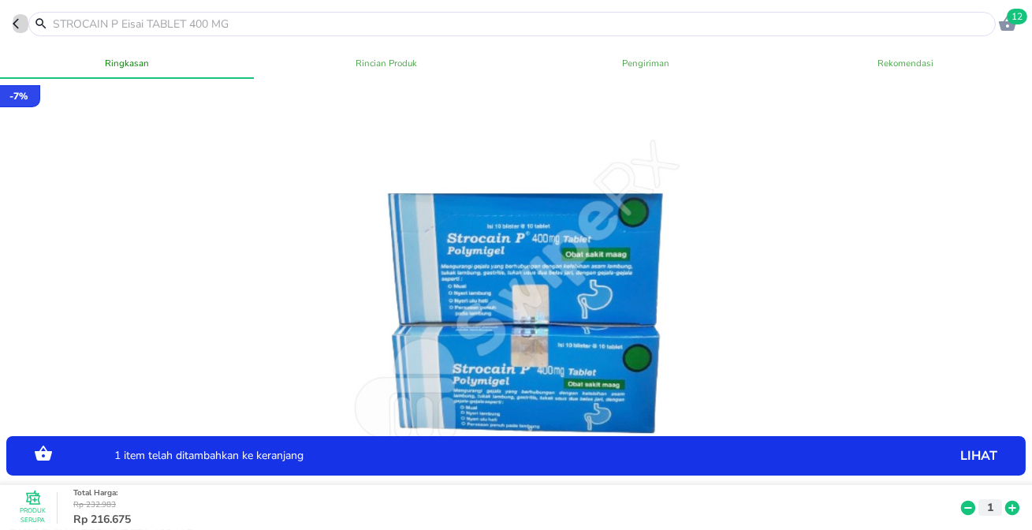
click at [14, 24] on icon "button" at bounding box center [16, 24] width 6 height 10
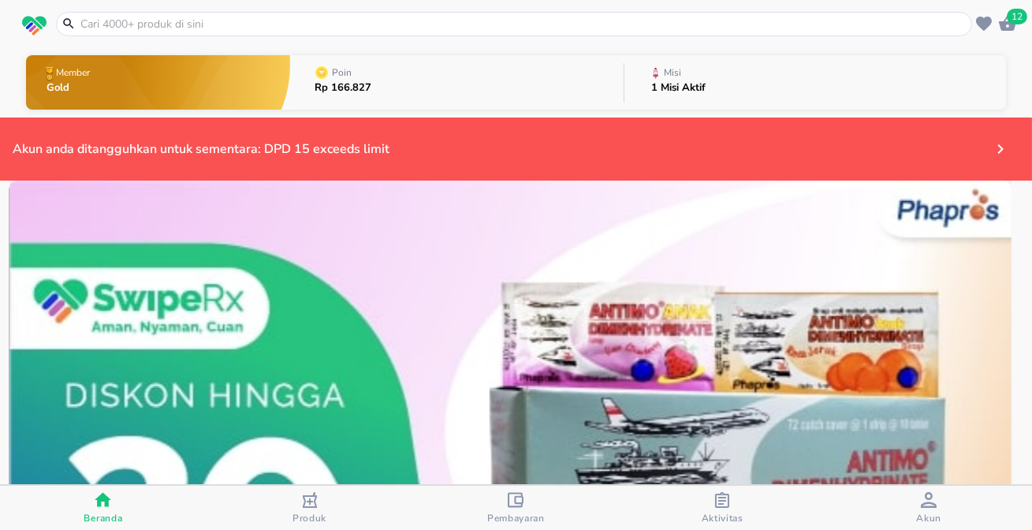
click at [265, 24] on input "text" at bounding box center [523, 24] width 889 height 17
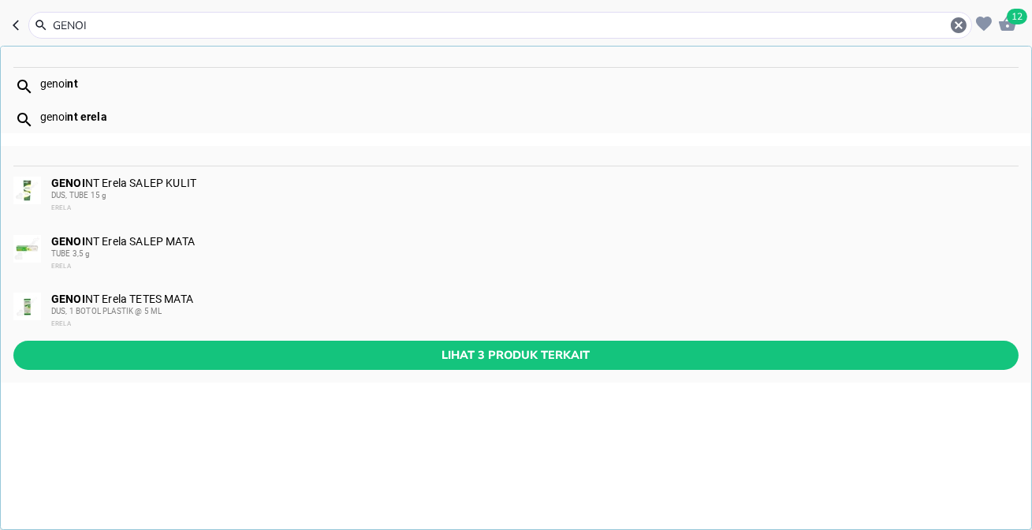
type input "GENOI"
click at [73, 84] on b "nt" at bounding box center [72, 83] width 10 height 13
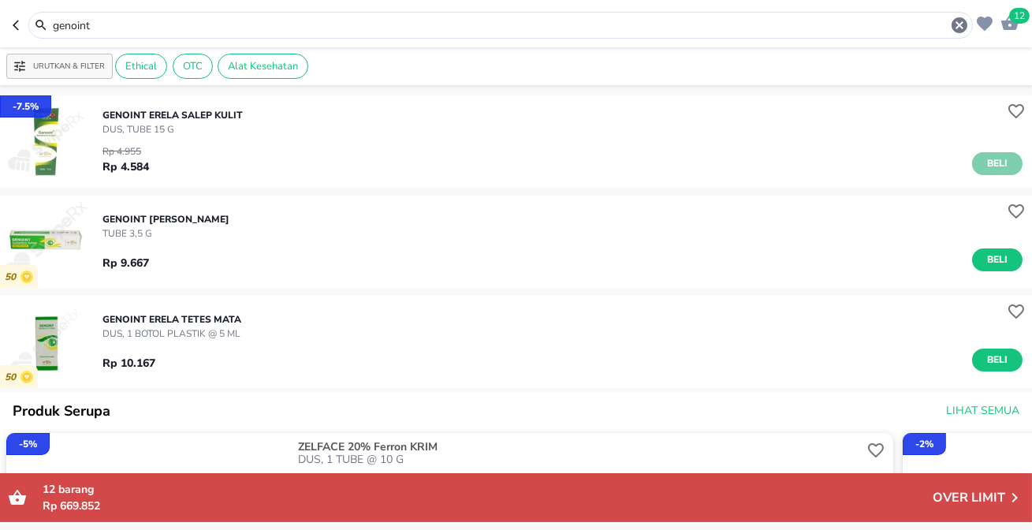
click at [984, 155] on span "Beli" at bounding box center [997, 163] width 27 height 17
click at [1004, 359] on button "Beli" at bounding box center [997, 359] width 50 height 23
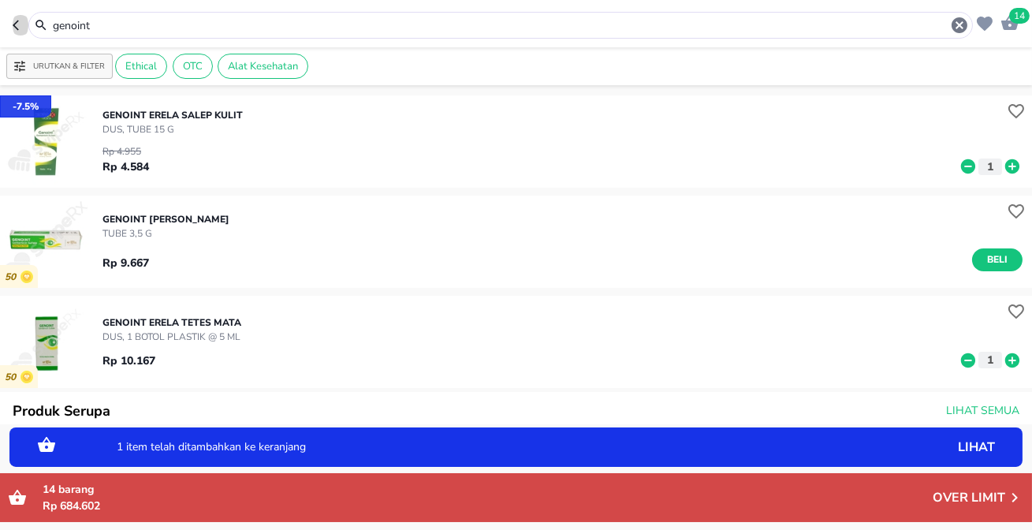
click at [21, 25] on icon "button" at bounding box center [19, 25] width 13 height 13
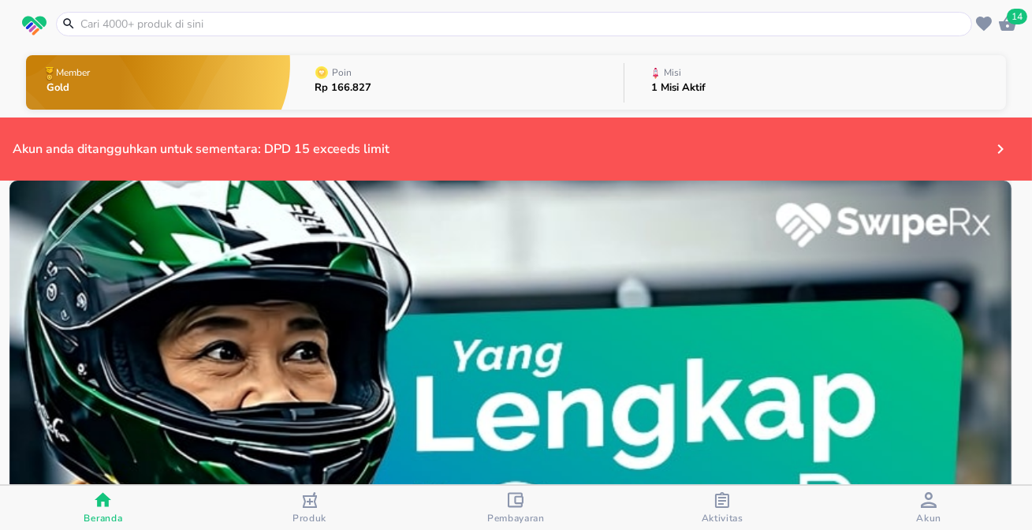
click at [92, 23] on input "text" at bounding box center [523, 24] width 889 height 17
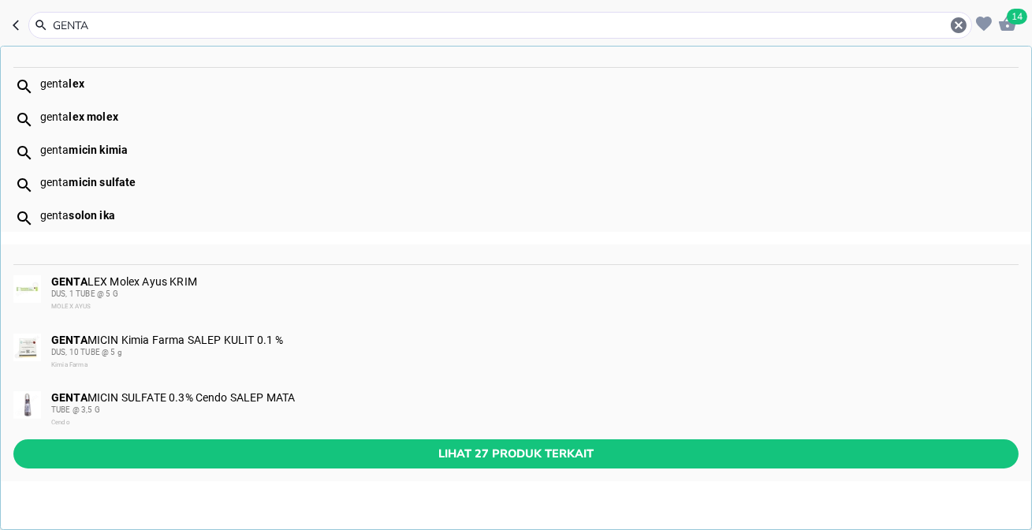
type input "GENTA"
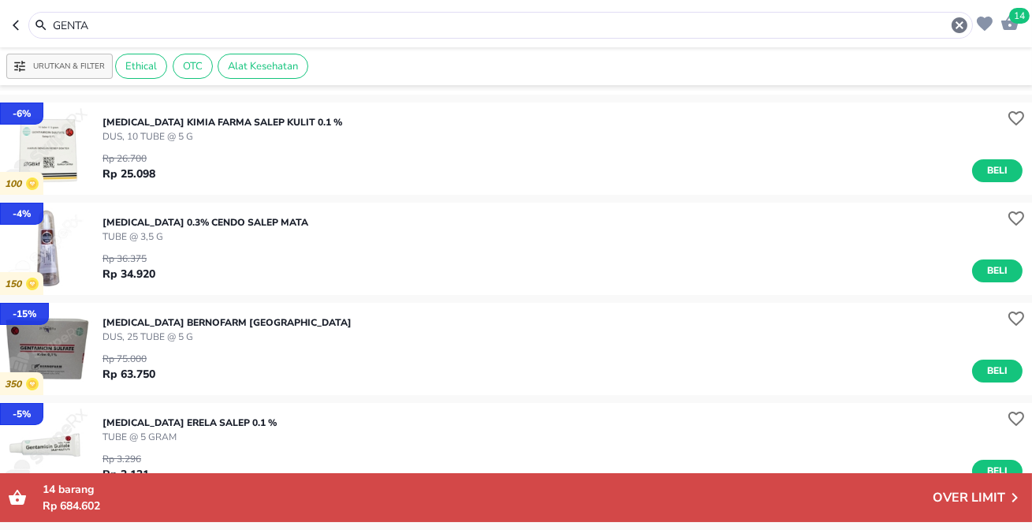
scroll to position [71, 0]
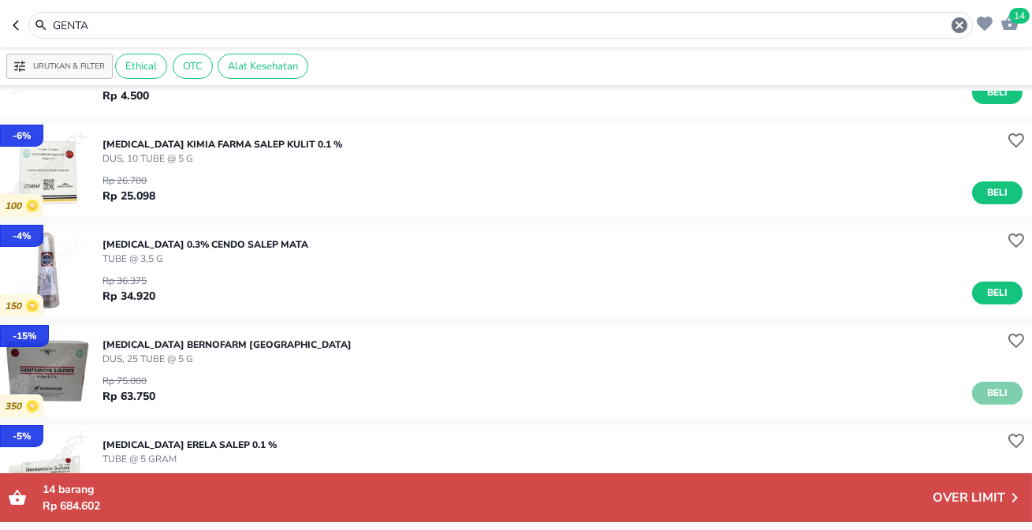
click at [988, 385] on span "Beli" at bounding box center [997, 393] width 27 height 17
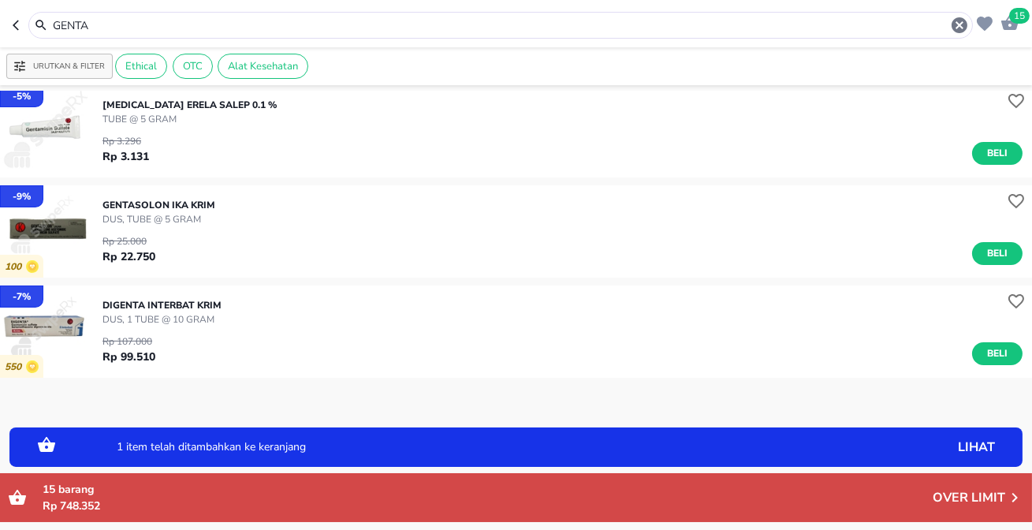
scroll to position [430, 0]
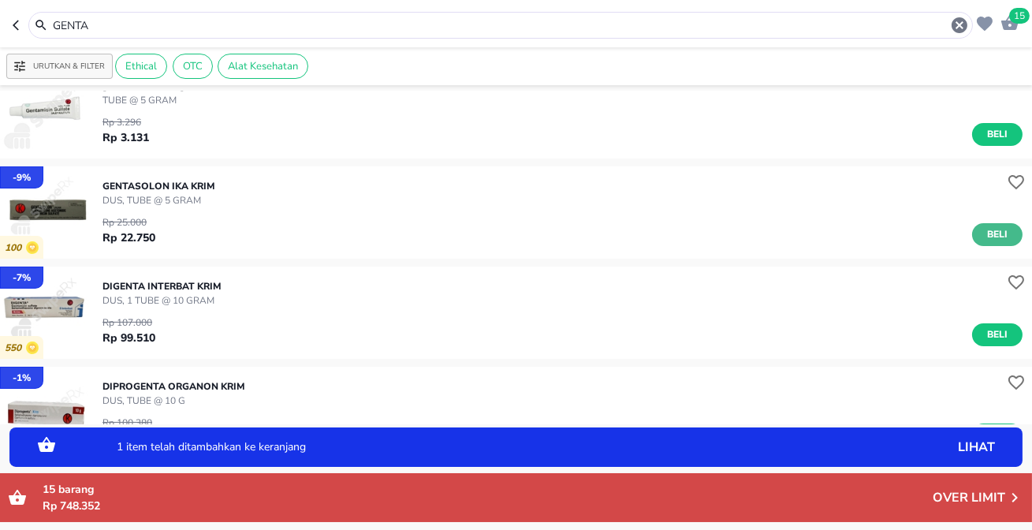
click at [999, 229] on span "Beli" at bounding box center [997, 234] width 27 height 17
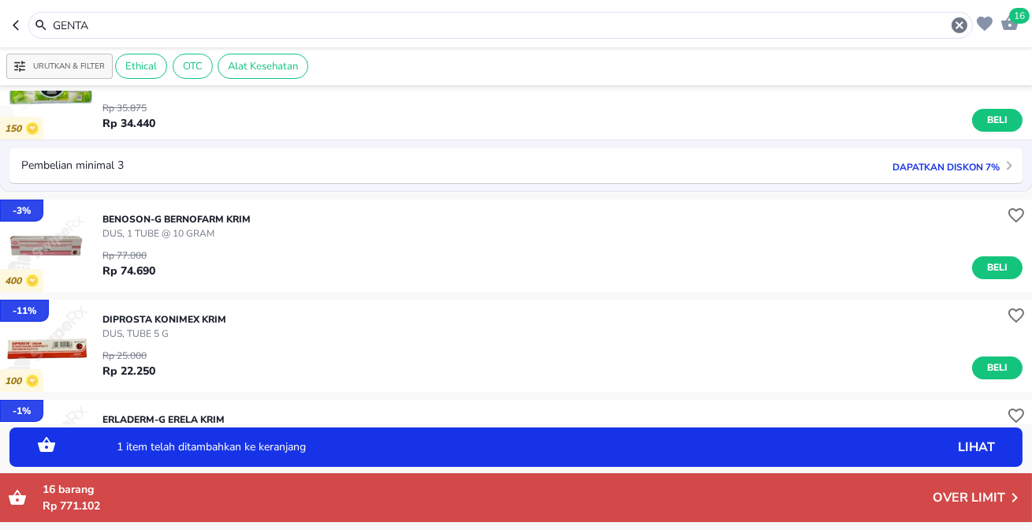
scroll to position [1146, 0]
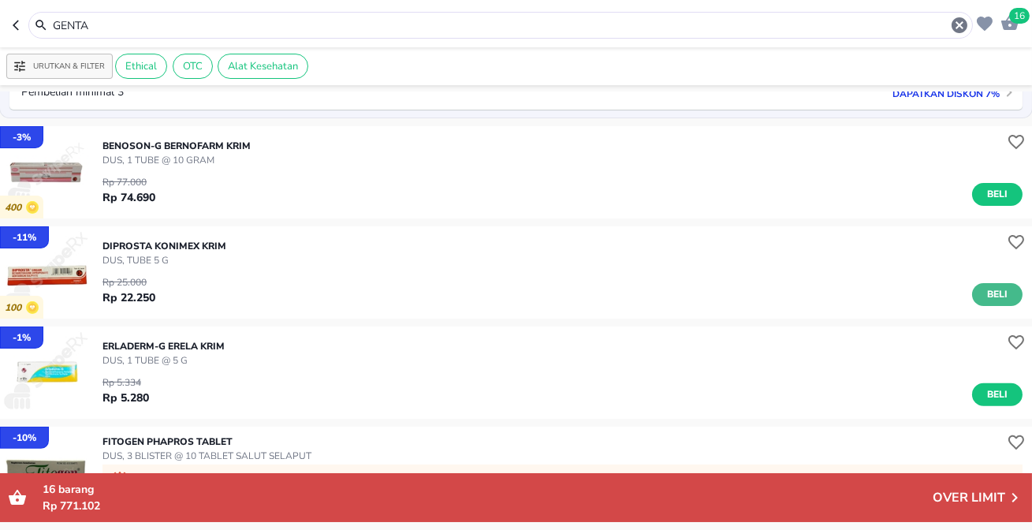
click at [984, 289] on span "Beli" at bounding box center [997, 294] width 27 height 17
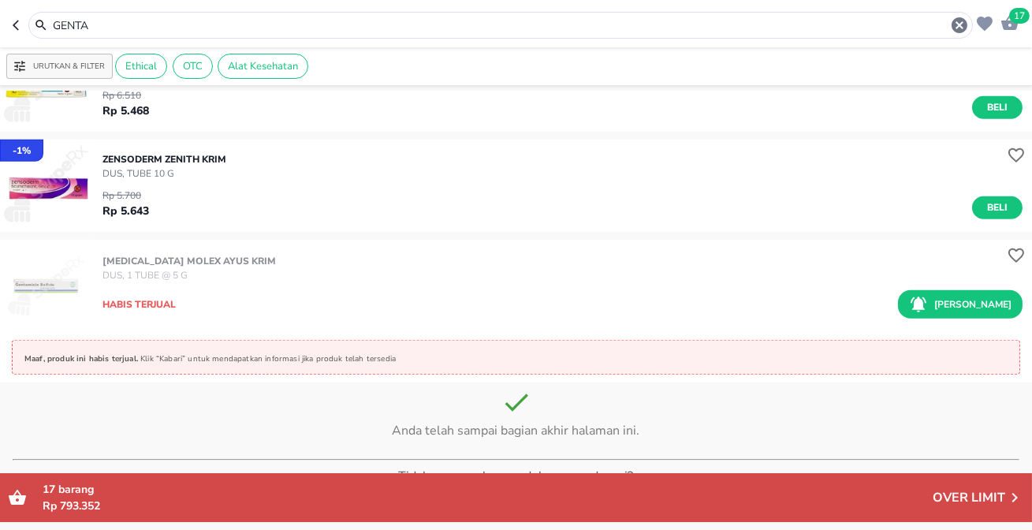
scroll to position [2579, 0]
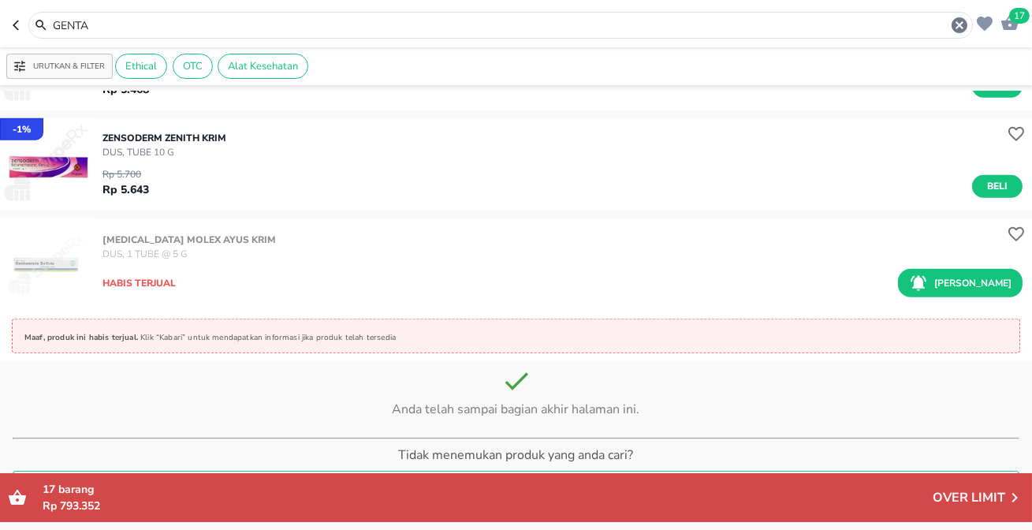
click at [20, 25] on icon "button" at bounding box center [19, 25] width 13 height 13
